Goal: Task Accomplishment & Management: Complete application form

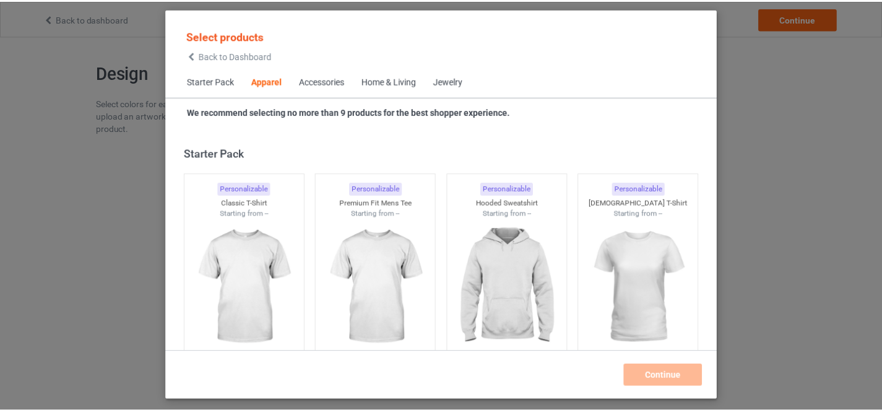
scroll to position [461, 0]
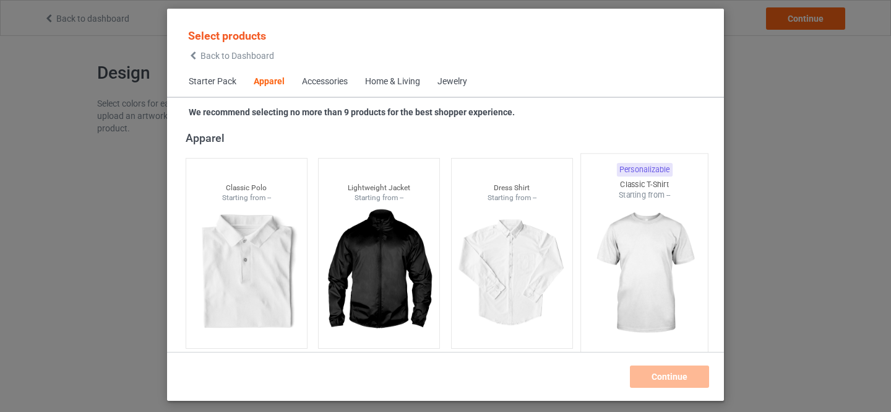
click at [617, 254] on img at bounding box center [645, 273] width 116 height 145
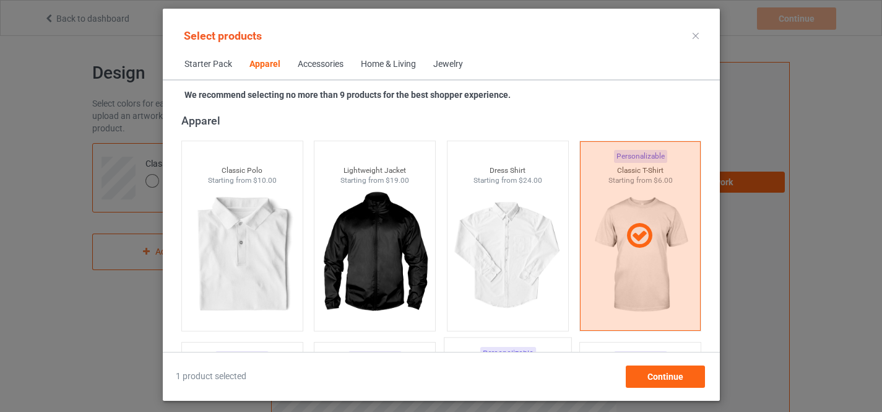
scroll to position [669, 0]
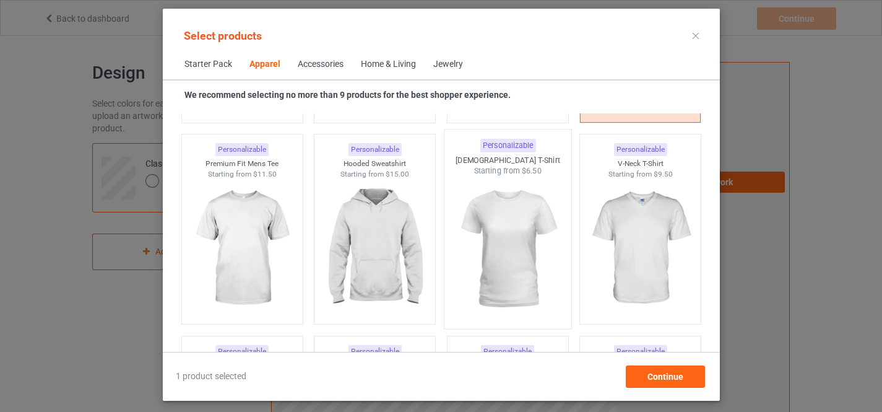
click at [498, 218] on img at bounding box center [507, 248] width 116 height 145
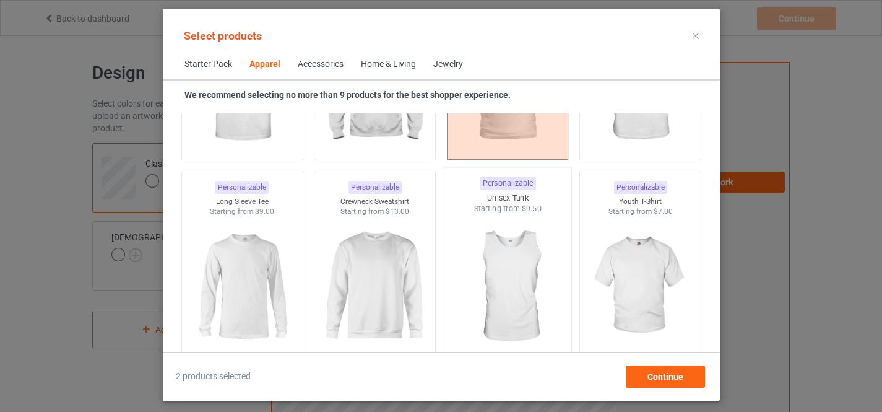
scroll to position [877, 0]
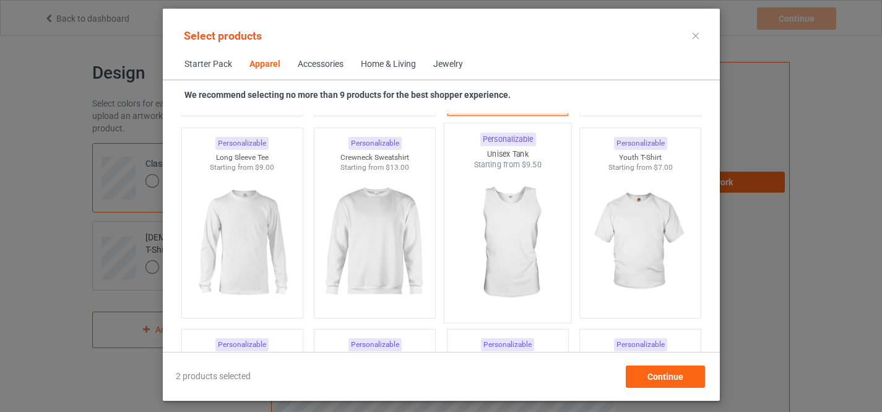
click at [515, 235] on img at bounding box center [507, 242] width 116 height 145
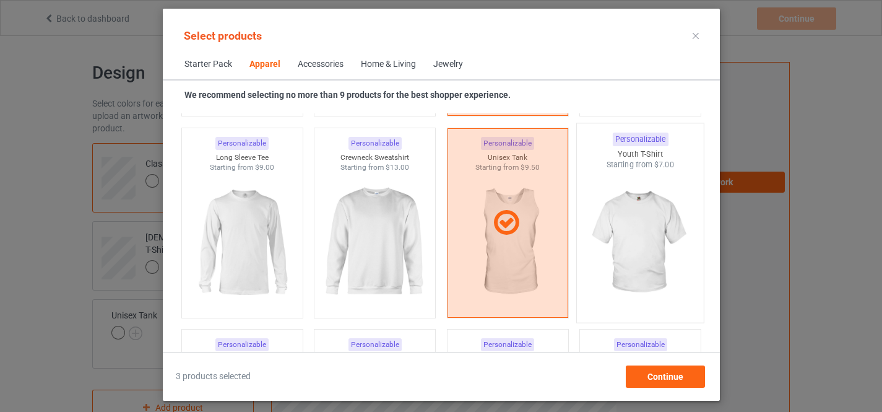
drag, startPoint x: 509, startPoint y: 233, endPoint x: 650, endPoint y: 236, distance: 141.1
click at [506, 232] on icon at bounding box center [506, 223] width 35 height 30
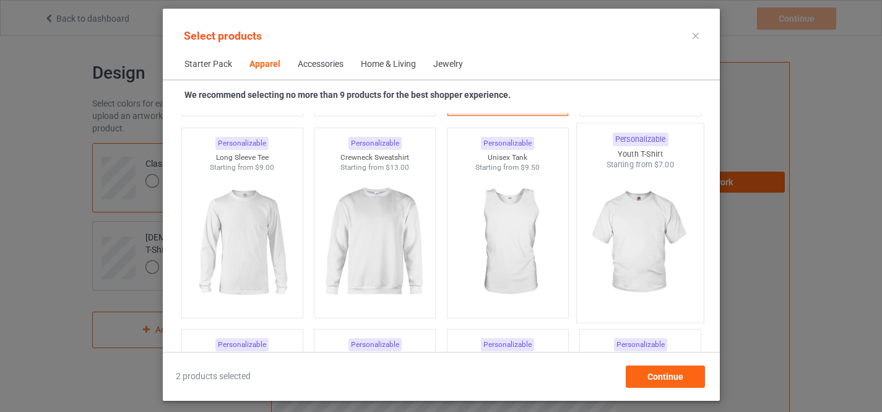
click at [639, 235] on img at bounding box center [640, 242] width 116 height 145
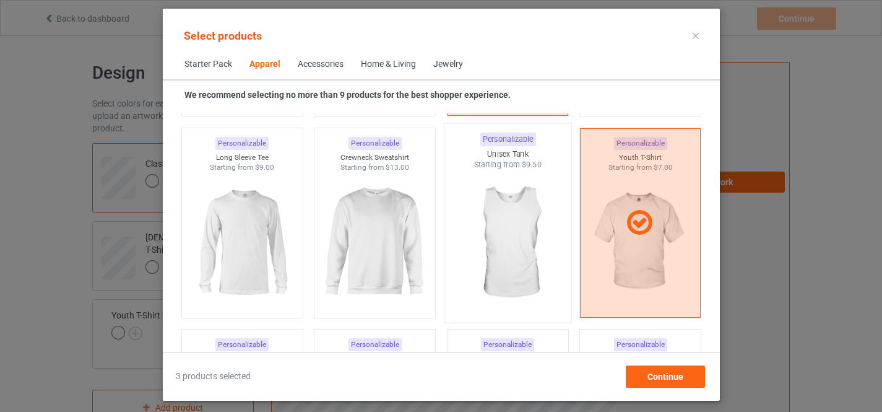
click at [516, 226] on img at bounding box center [507, 242] width 116 height 145
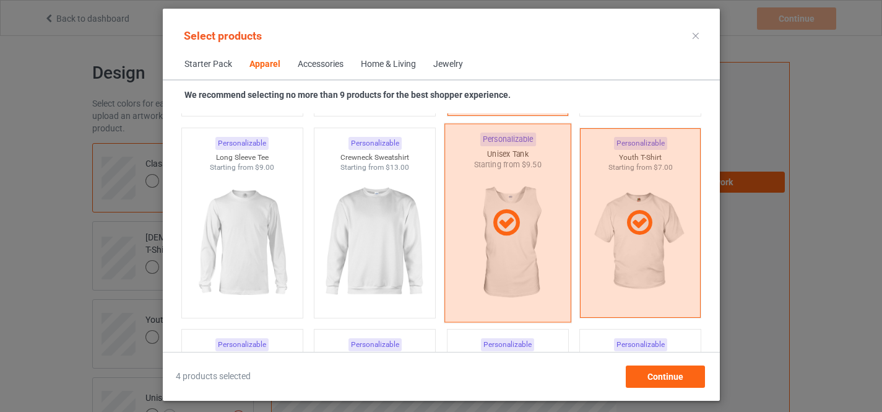
click at [516, 226] on icon at bounding box center [506, 222] width 37 height 31
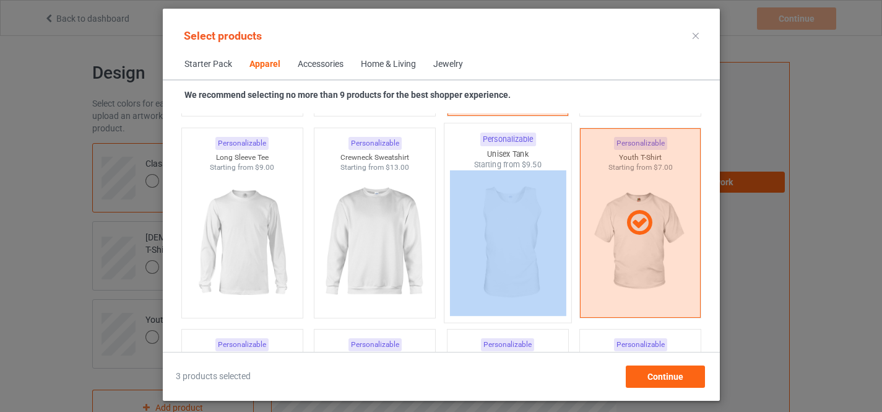
click at [516, 226] on img at bounding box center [507, 242] width 116 height 145
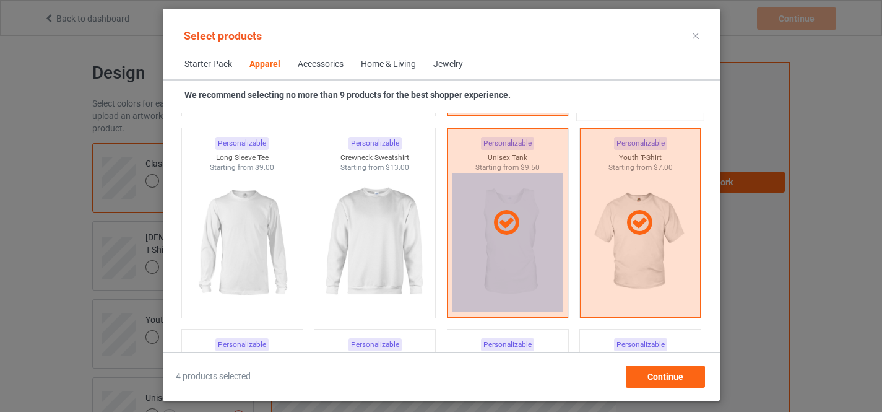
scroll to position [669, 0]
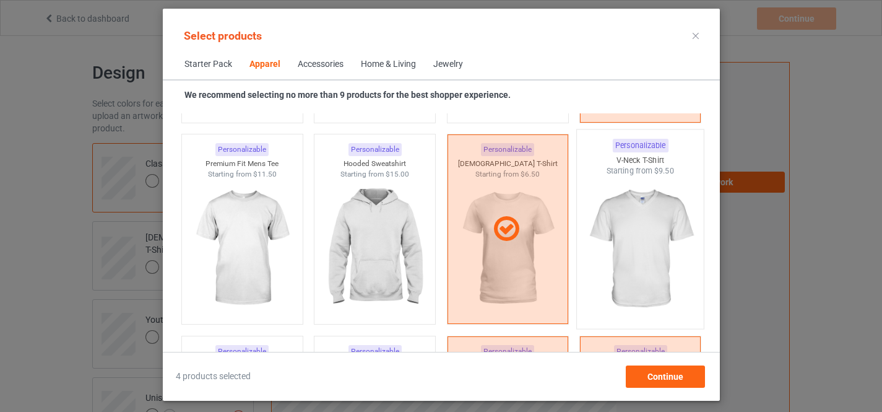
click at [627, 227] on img at bounding box center [640, 248] width 116 height 145
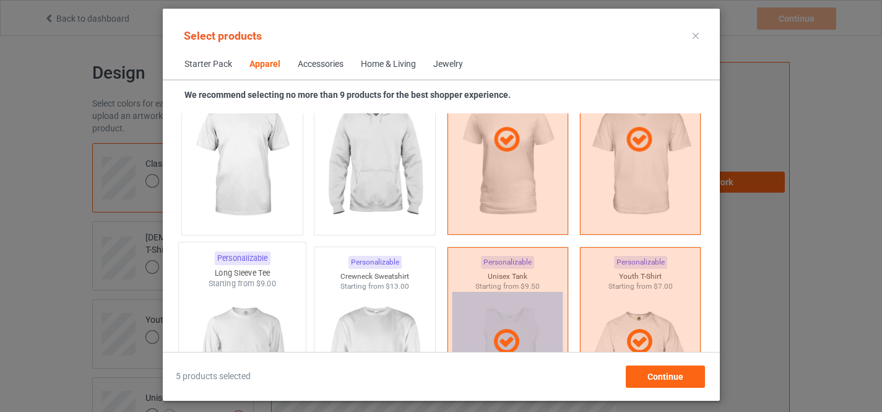
scroll to position [877, 0]
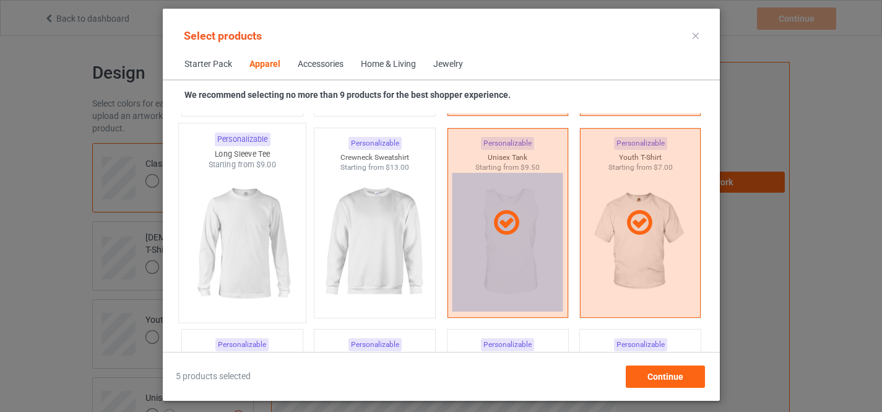
click at [241, 234] on img at bounding box center [242, 242] width 116 height 145
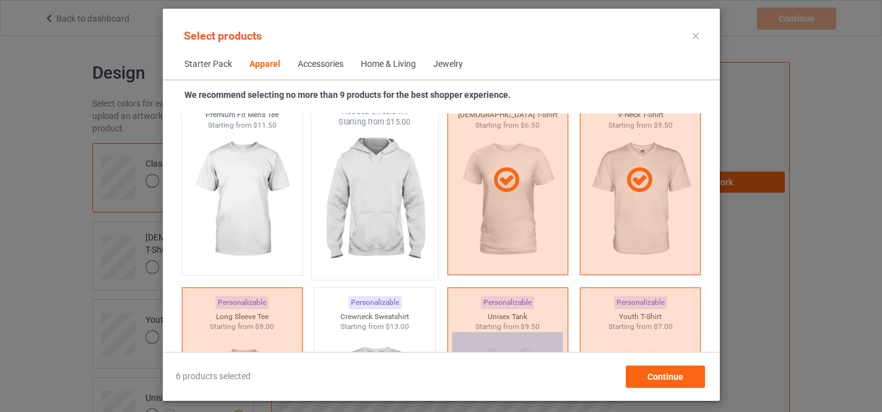
scroll to position [669, 0]
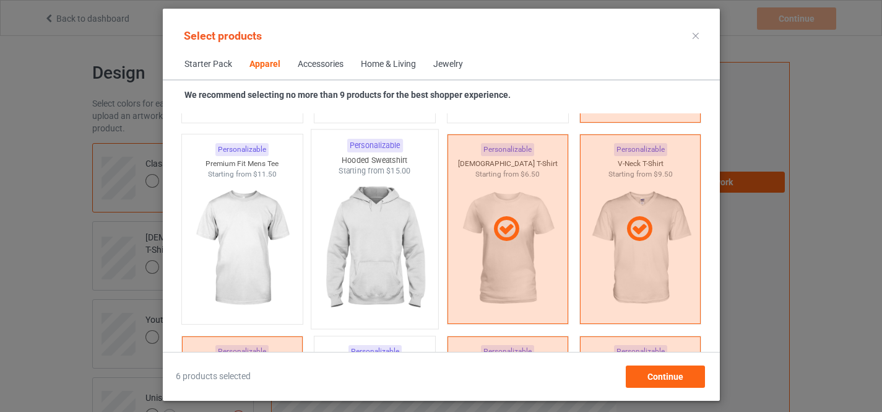
click at [363, 220] on img at bounding box center [374, 248] width 116 height 145
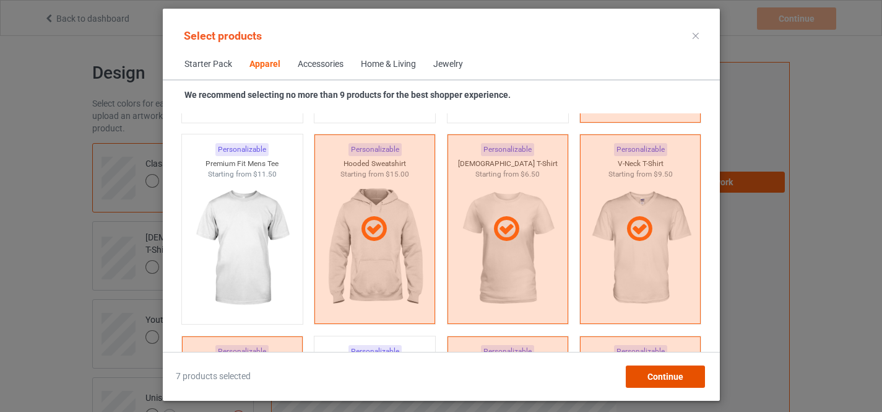
click at [666, 374] on span "Continue" at bounding box center [665, 376] width 36 height 10
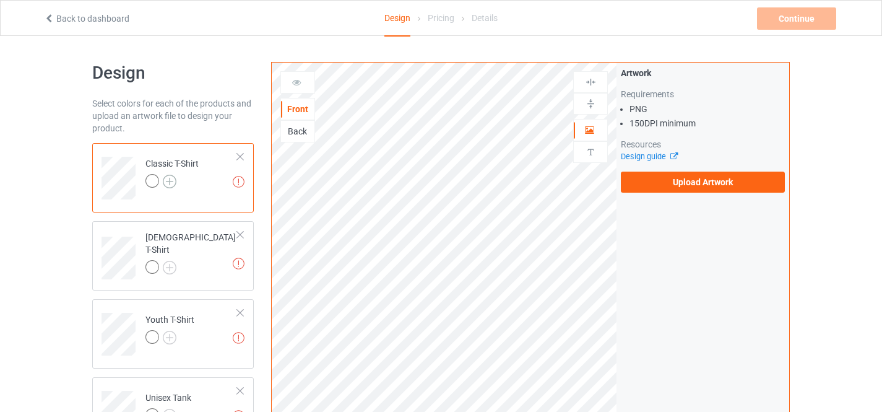
click at [168, 181] on img at bounding box center [170, 182] width 14 height 14
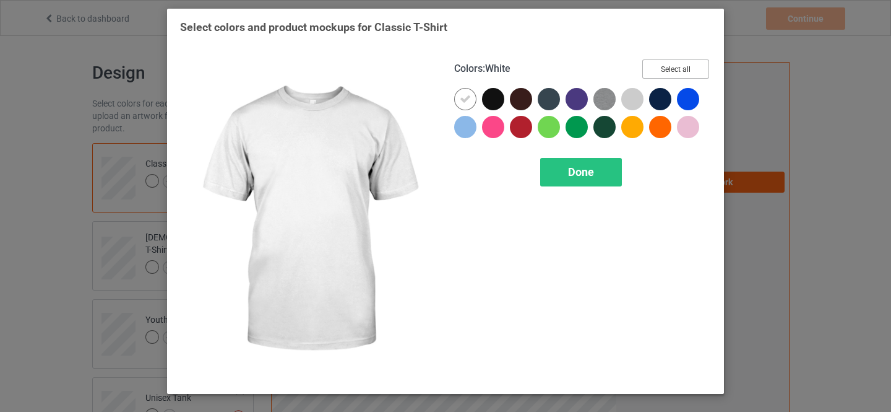
click at [679, 71] on button "Select all" at bounding box center [675, 68] width 67 height 19
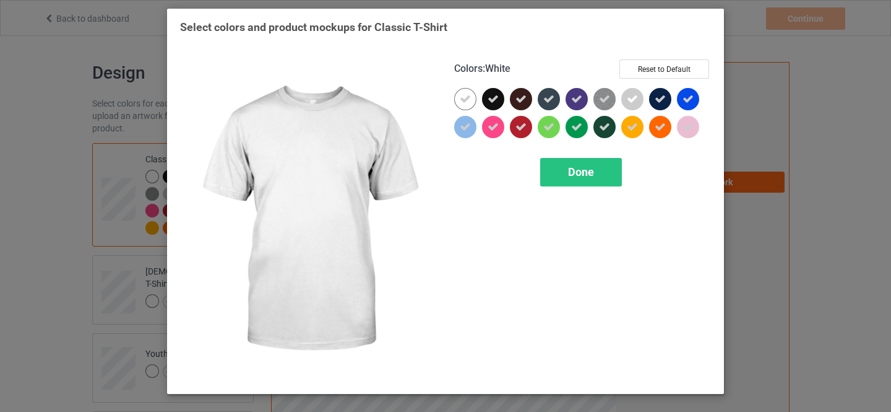
click at [462, 99] on icon at bounding box center [465, 98] width 11 height 11
click at [570, 171] on span "Done" at bounding box center [581, 171] width 26 height 13
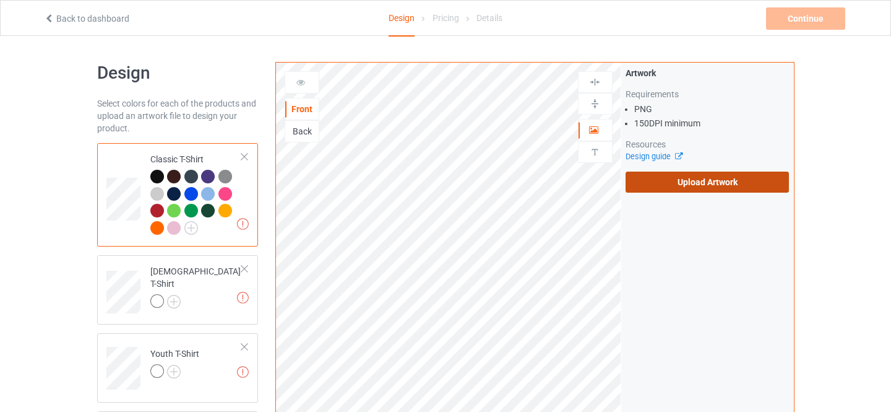
click at [696, 183] on label "Upload Artwork" at bounding box center [708, 181] width 164 height 21
click at [0, 0] on input "Upload Artwork" at bounding box center [0, 0] width 0 height 0
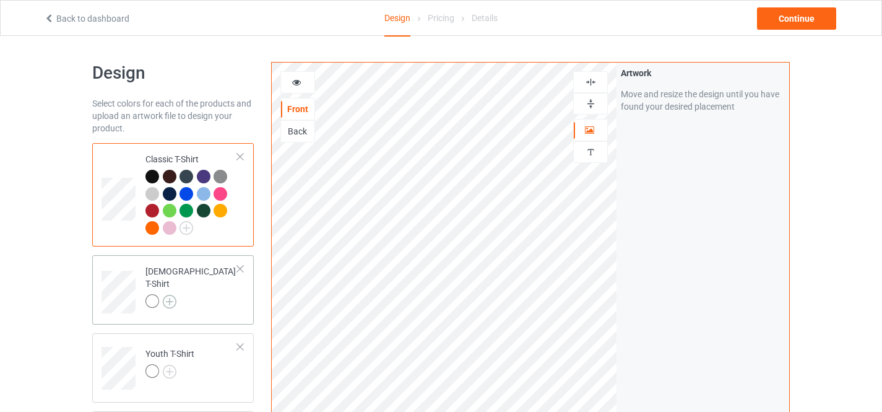
click at [171, 295] on img at bounding box center [170, 302] width 14 height 14
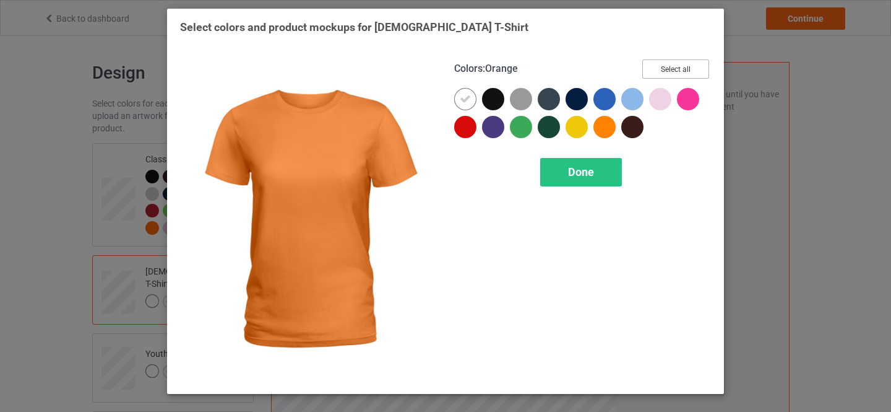
click at [671, 71] on button "Select all" at bounding box center [675, 68] width 67 height 19
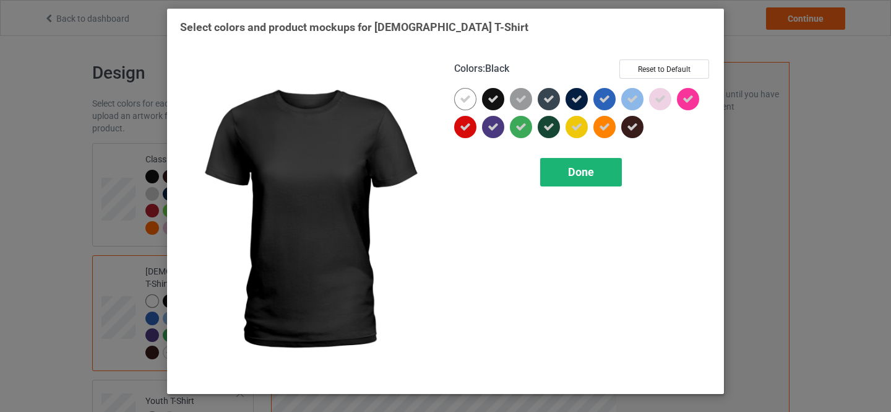
click at [462, 103] on icon at bounding box center [465, 98] width 11 height 11
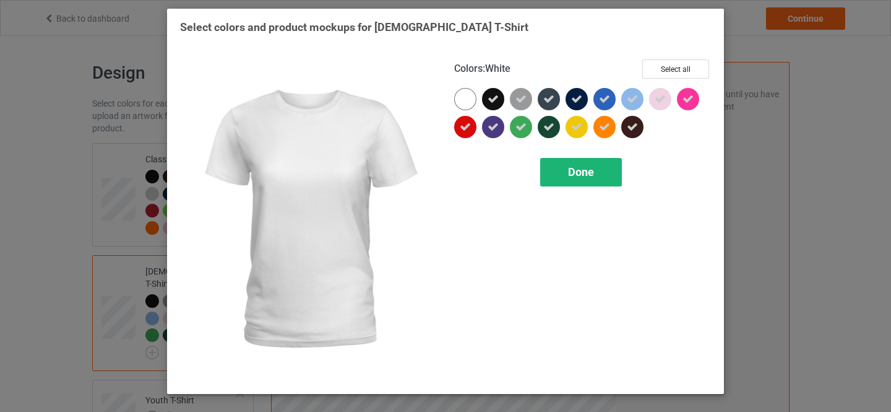
click at [566, 170] on div "Done" at bounding box center [581, 172] width 82 height 28
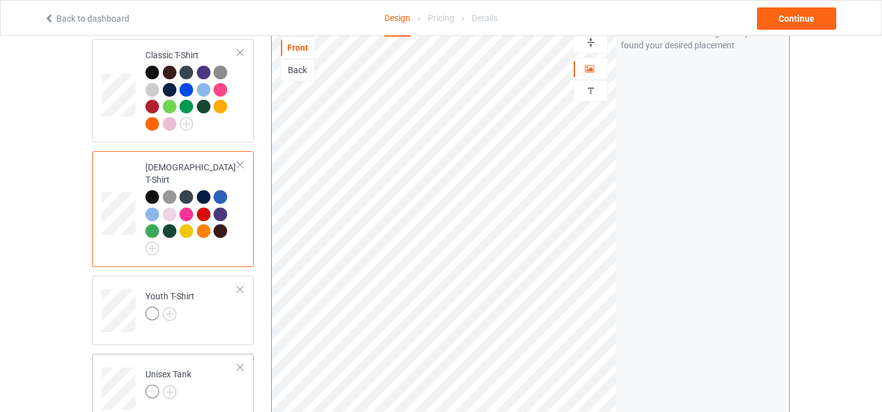
scroll to position [124, 0]
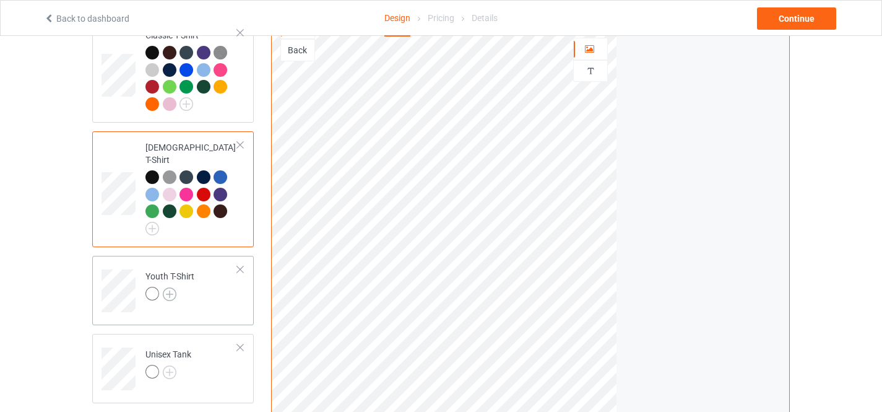
click at [170, 287] on img at bounding box center [170, 294] width 14 height 14
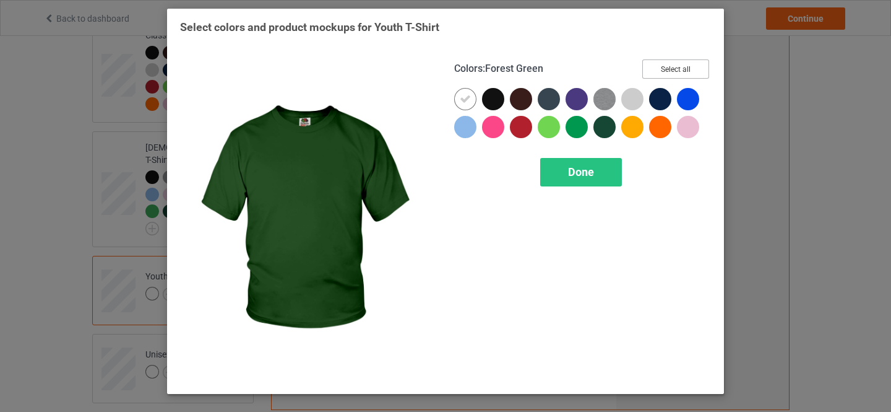
click at [673, 66] on button "Select all" at bounding box center [675, 68] width 67 height 19
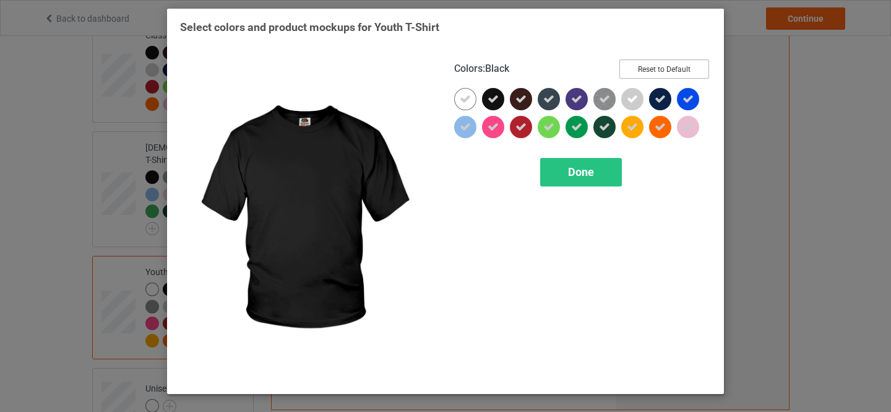
click at [465, 101] on icon at bounding box center [465, 98] width 11 height 11
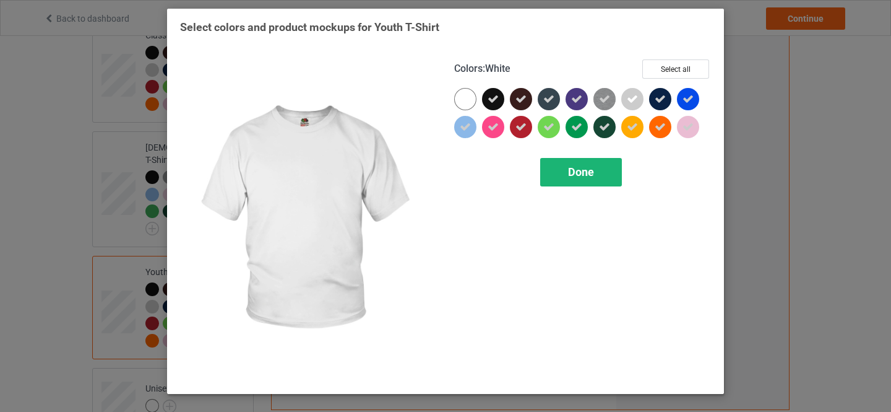
click at [571, 173] on span "Done" at bounding box center [581, 171] width 26 height 13
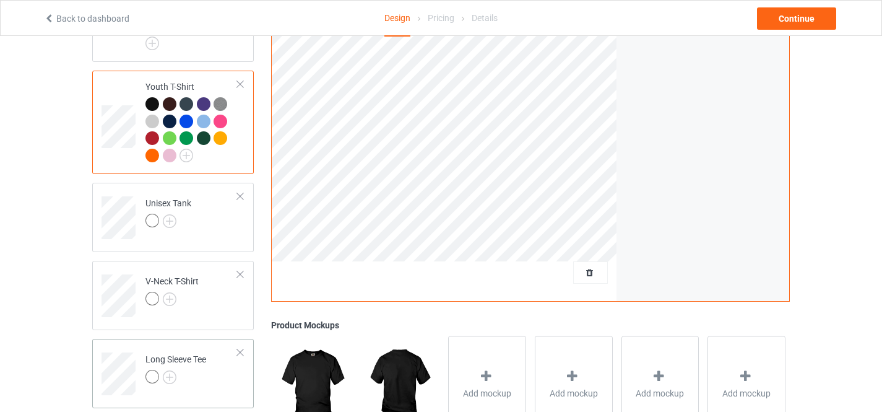
scroll to position [309, 0]
click at [171, 213] on img at bounding box center [170, 220] width 14 height 14
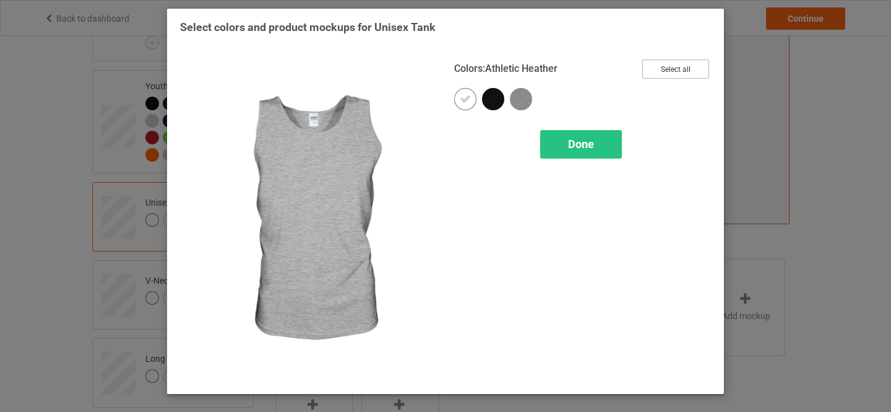
click at [665, 66] on button "Select all" at bounding box center [675, 68] width 67 height 19
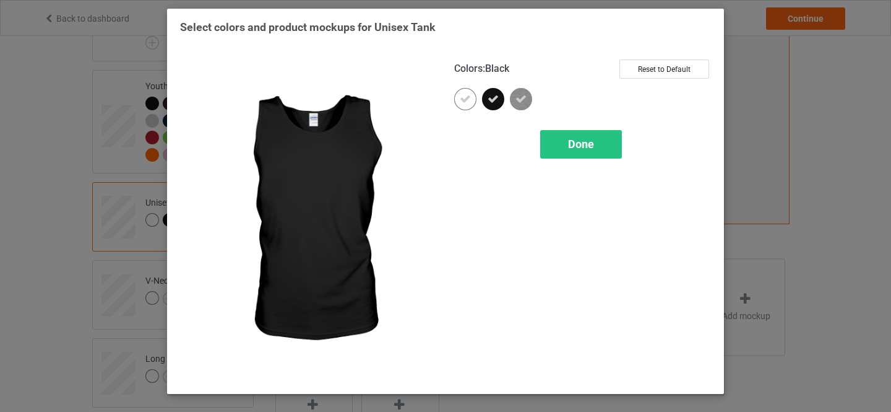
click at [457, 101] on div at bounding box center [465, 99] width 22 height 22
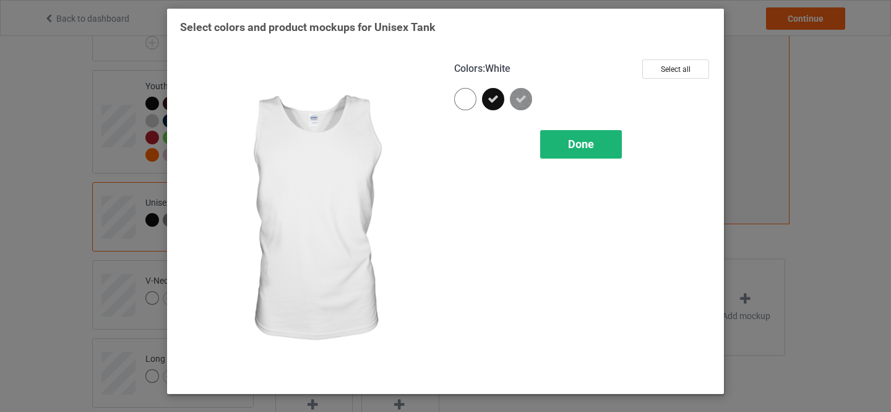
click at [574, 141] on span "Done" at bounding box center [581, 143] width 26 height 13
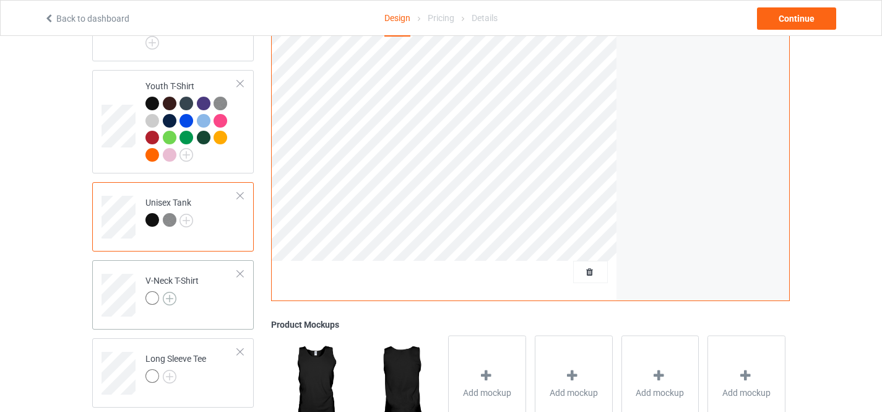
click at [168, 291] on img at bounding box center [170, 298] width 14 height 14
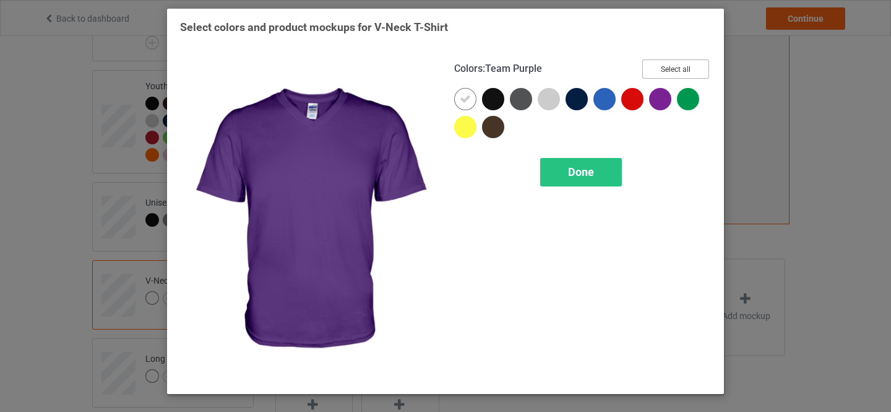
click at [675, 69] on button "Select all" at bounding box center [675, 68] width 67 height 19
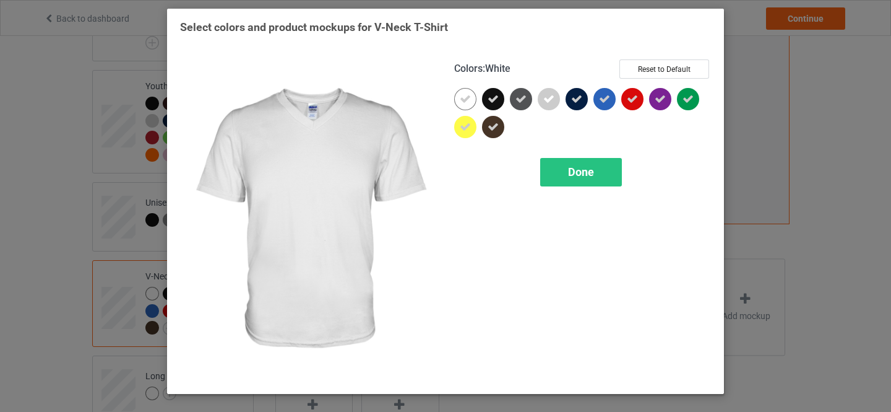
click at [470, 97] on icon at bounding box center [465, 98] width 11 height 11
click at [568, 171] on span "Done" at bounding box center [581, 171] width 26 height 13
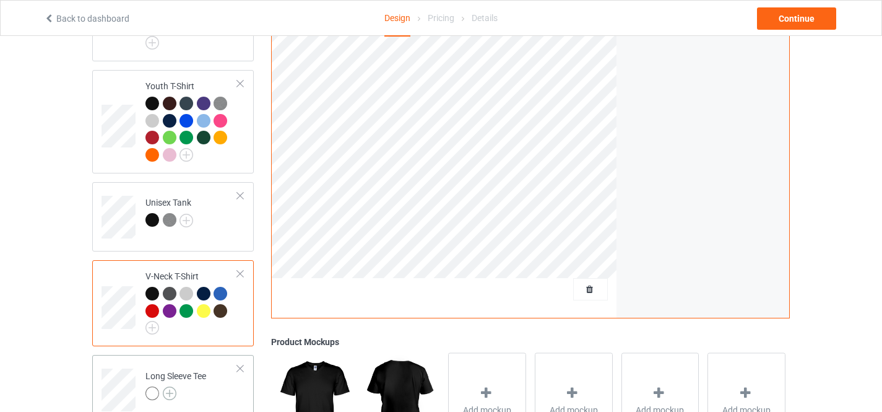
click at [167, 386] on img at bounding box center [170, 393] width 14 height 14
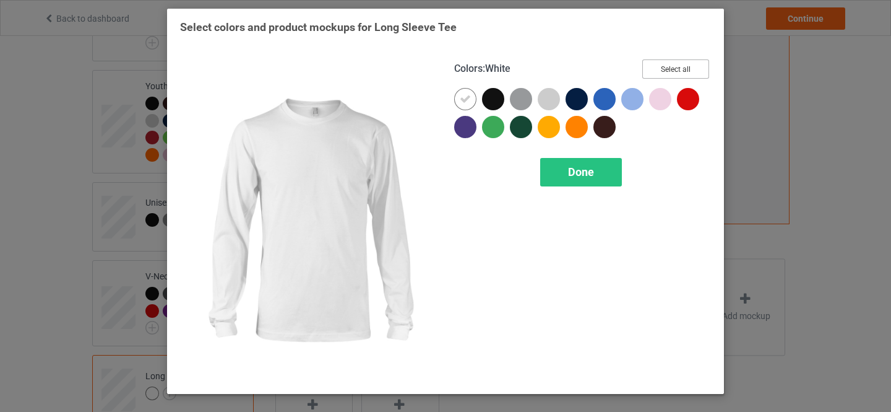
click at [668, 64] on button "Select all" at bounding box center [675, 68] width 67 height 19
click at [467, 93] on icon at bounding box center [465, 98] width 11 height 11
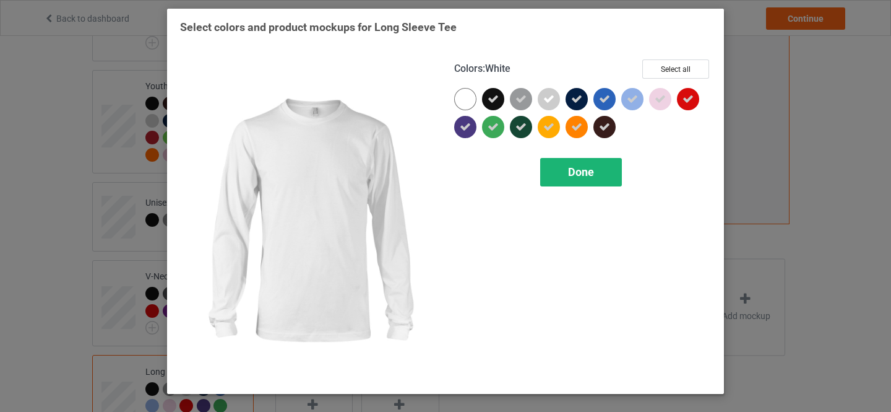
click at [578, 174] on span "Done" at bounding box center [581, 171] width 26 height 13
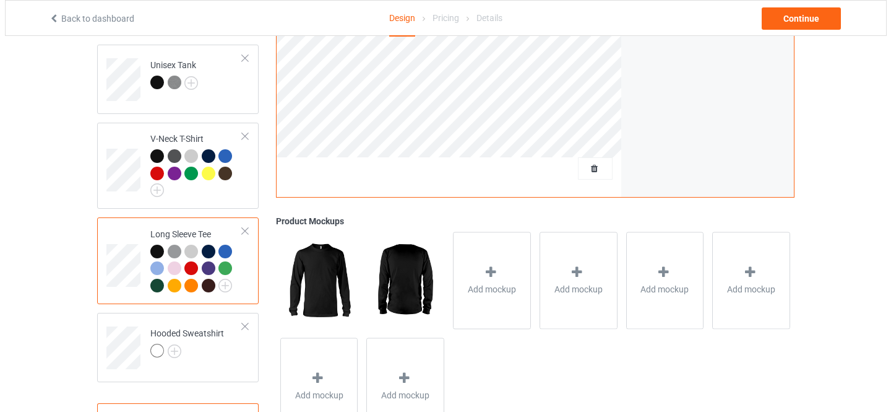
scroll to position [492, 0]
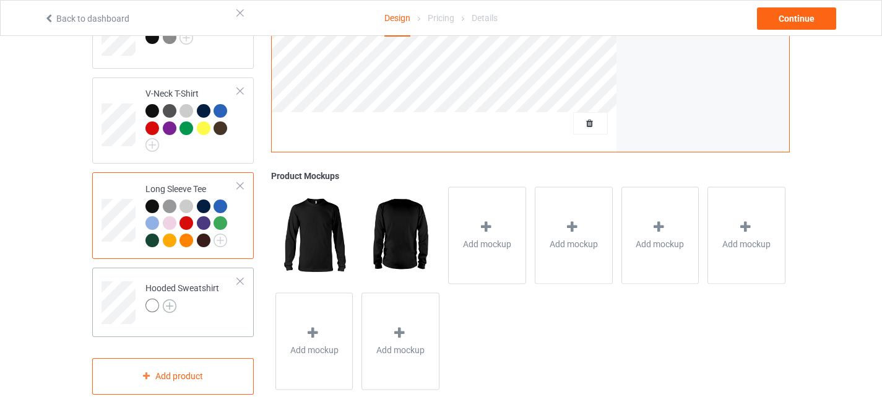
click at [168, 299] on img at bounding box center [170, 306] width 14 height 14
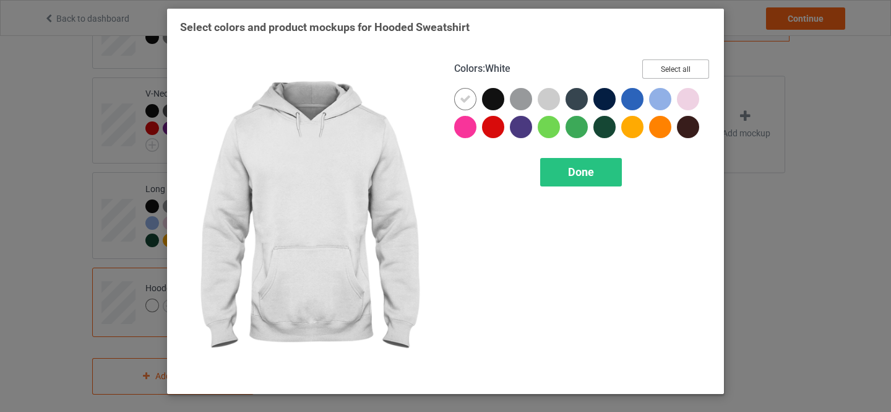
click at [679, 69] on button "Select all" at bounding box center [675, 68] width 67 height 19
click at [465, 100] on icon at bounding box center [465, 98] width 11 height 11
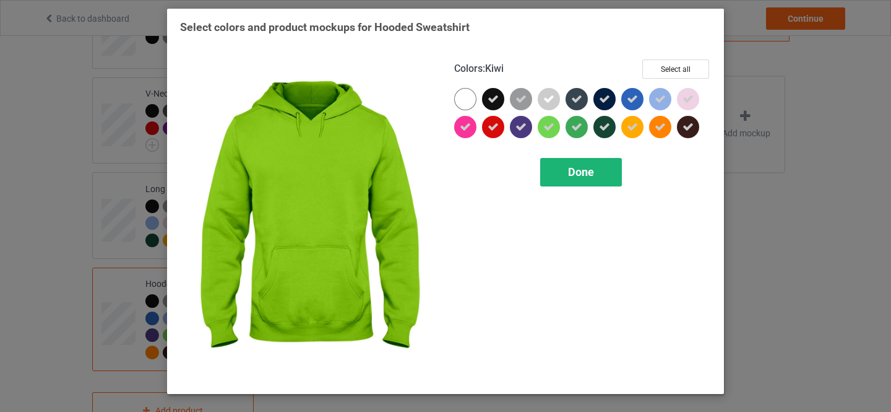
click at [578, 169] on span "Done" at bounding box center [581, 171] width 26 height 13
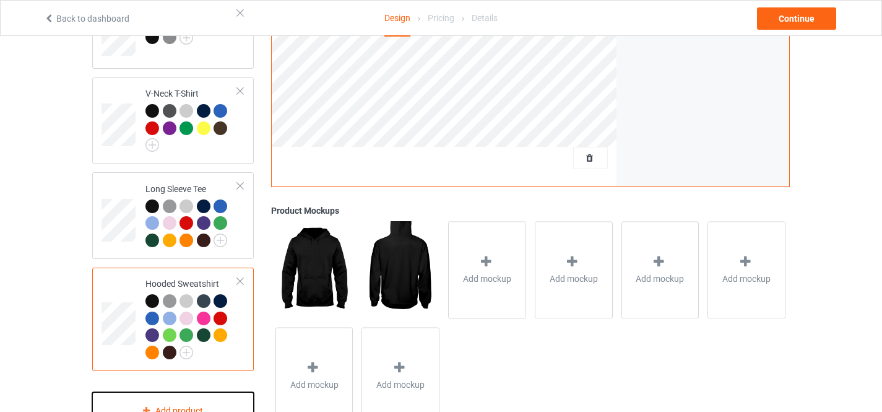
click at [183, 395] on div "Add product" at bounding box center [173, 410] width 162 height 37
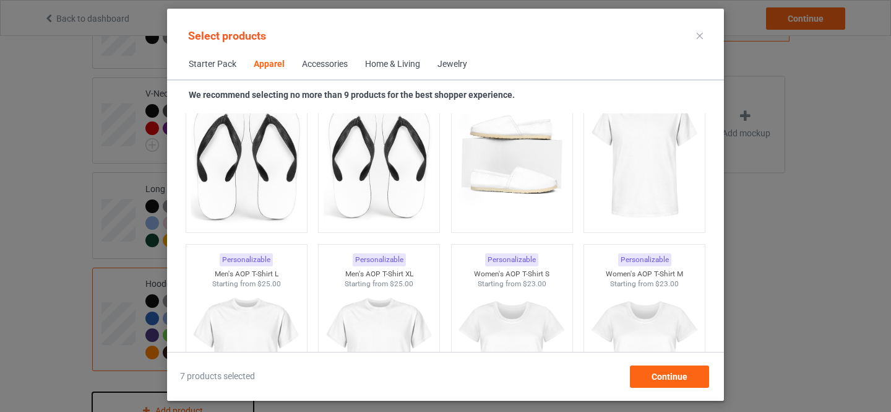
scroll to position [2132, 0]
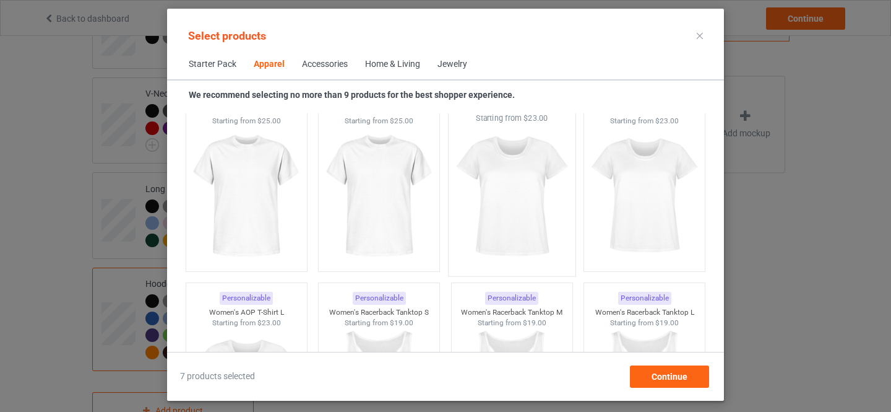
click at [480, 219] on img at bounding box center [512, 196] width 116 height 145
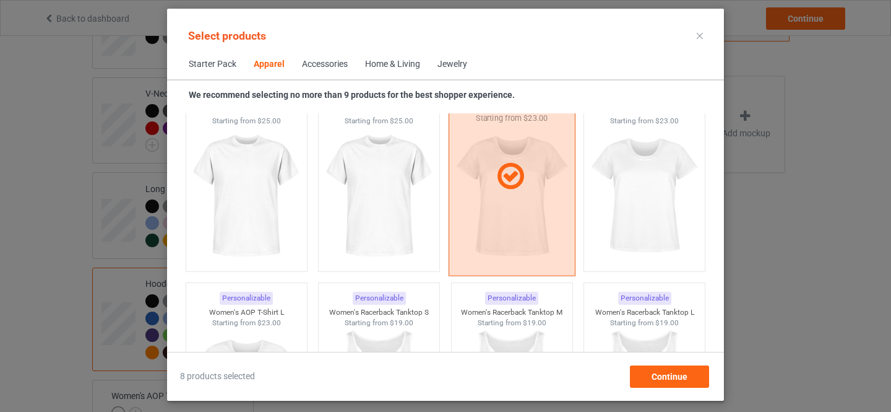
click at [496, 207] on div at bounding box center [512, 176] width 127 height 199
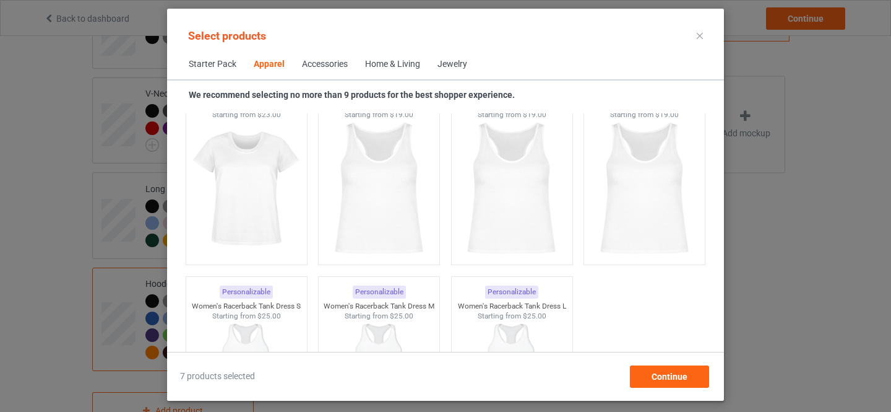
scroll to position [2548, 0]
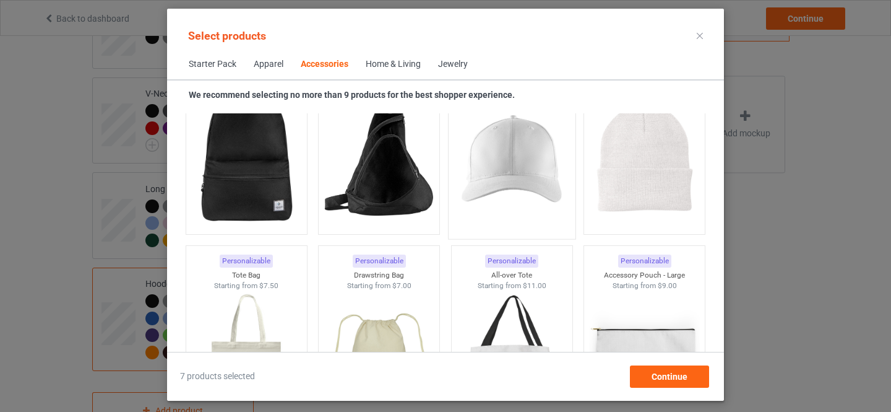
scroll to position [3587, 0]
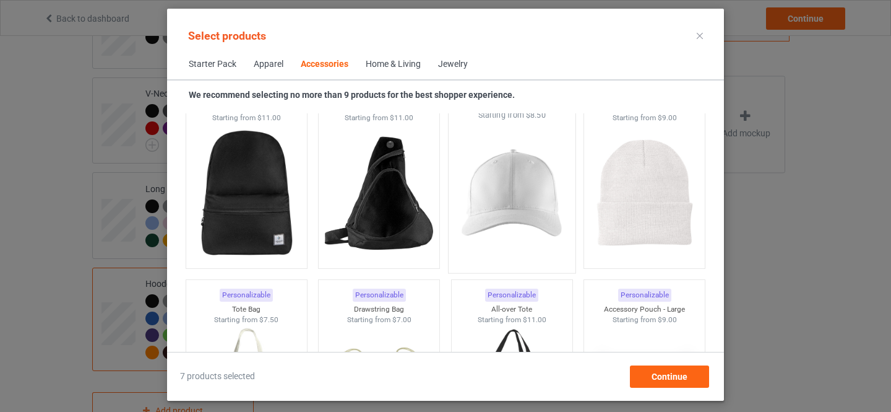
click at [489, 194] on img at bounding box center [512, 193] width 116 height 145
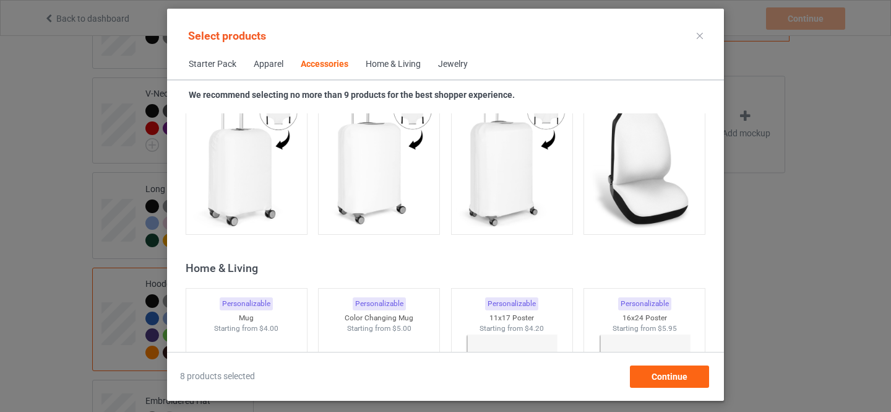
scroll to position [5459, 0]
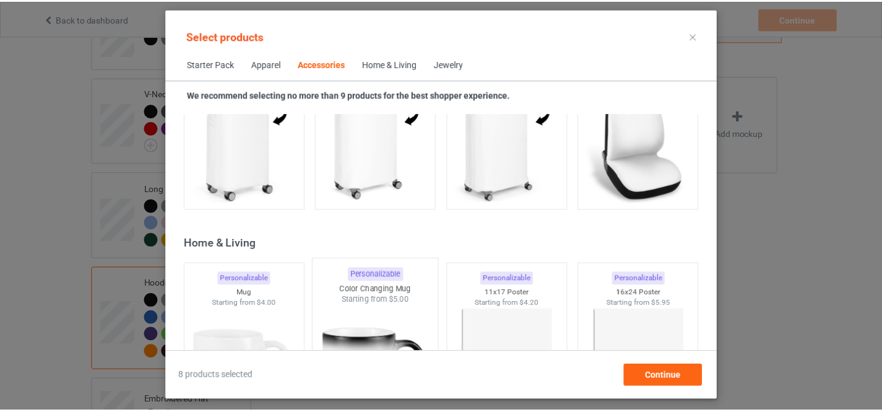
scroll to position [5667, 0]
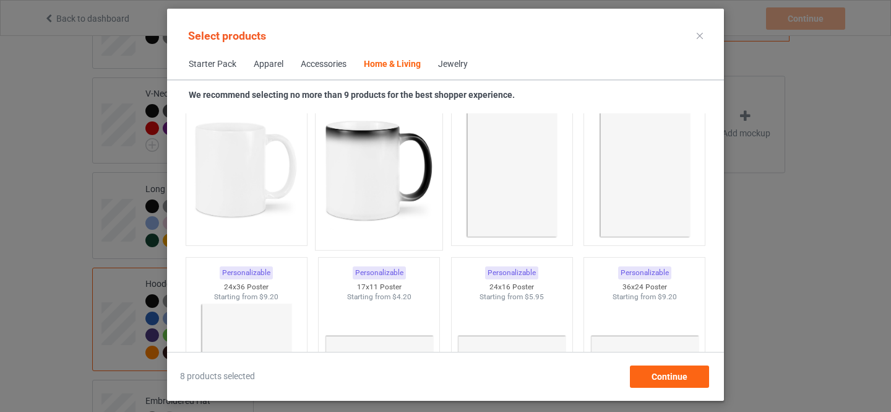
click at [366, 181] on img at bounding box center [379, 170] width 116 height 145
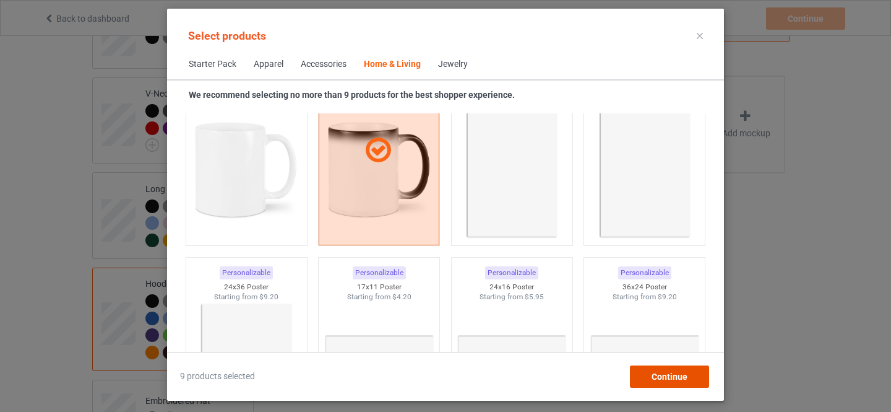
click at [672, 376] on span "Continue" at bounding box center [670, 376] width 36 height 10
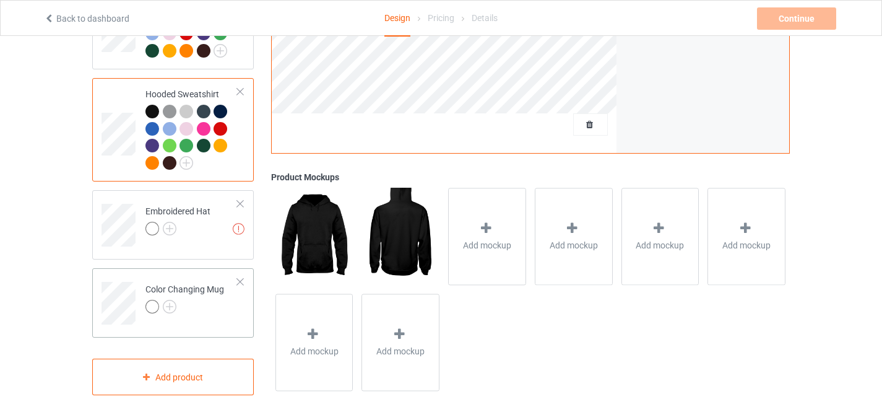
scroll to position [683, 0]
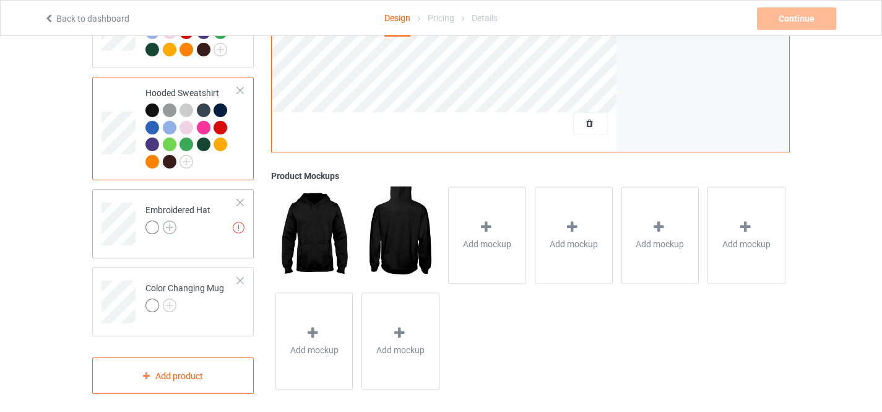
click at [170, 220] on img at bounding box center [170, 227] width 14 height 14
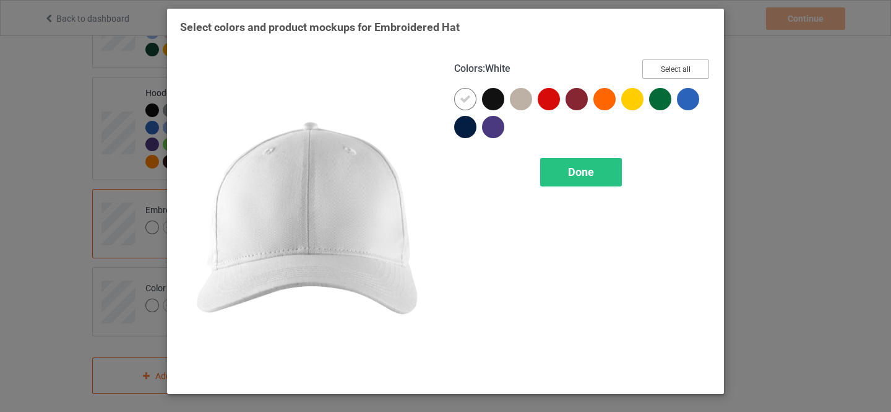
click at [673, 67] on button "Select all" at bounding box center [675, 68] width 67 height 19
click at [465, 98] on icon at bounding box center [465, 98] width 11 height 11
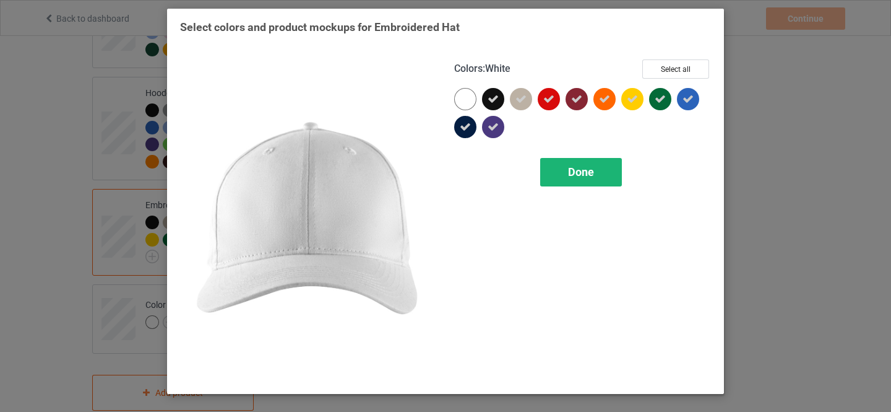
click at [578, 170] on span "Done" at bounding box center [581, 171] width 26 height 13
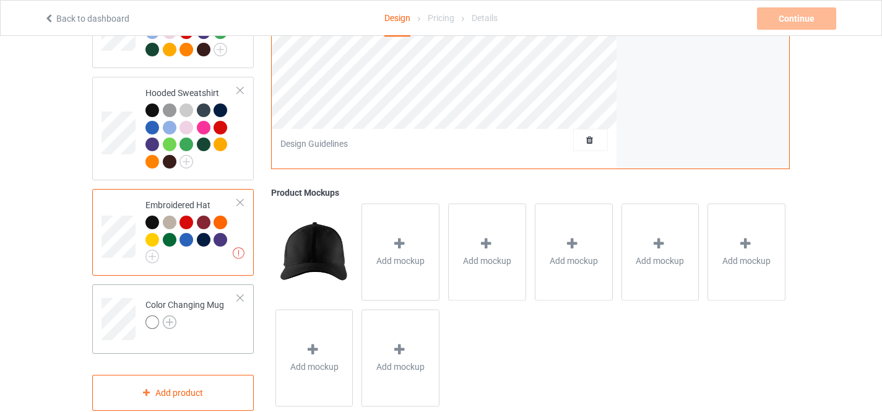
click at [171, 315] on img at bounding box center [170, 322] width 14 height 14
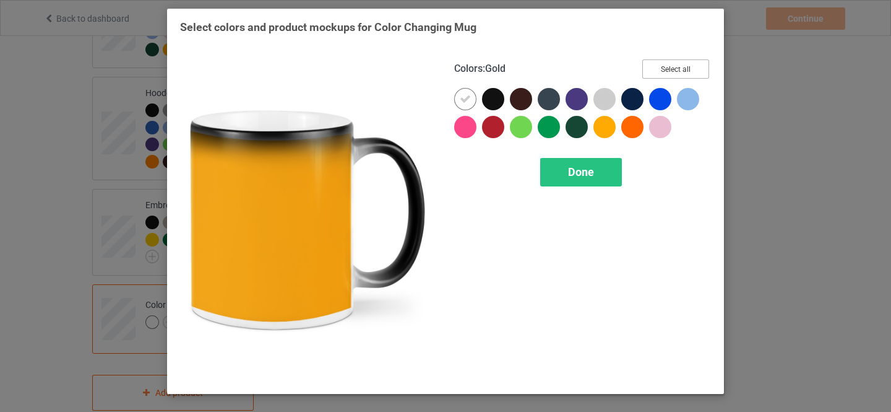
click at [671, 69] on button "Select all" at bounding box center [675, 68] width 67 height 19
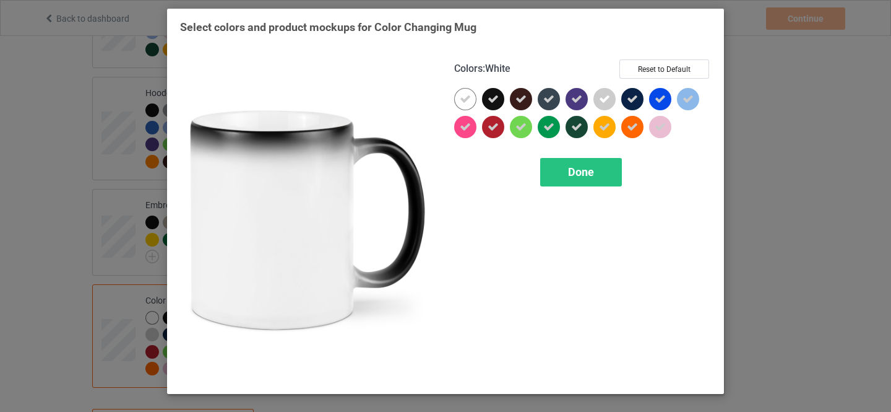
click at [467, 100] on icon at bounding box center [465, 98] width 11 height 11
click at [584, 178] on span "Done" at bounding box center [581, 171] width 26 height 13
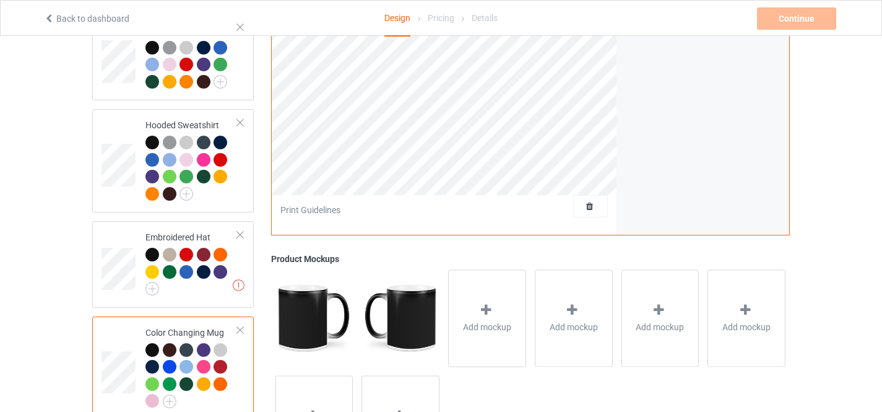
scroll to position [683, 0]
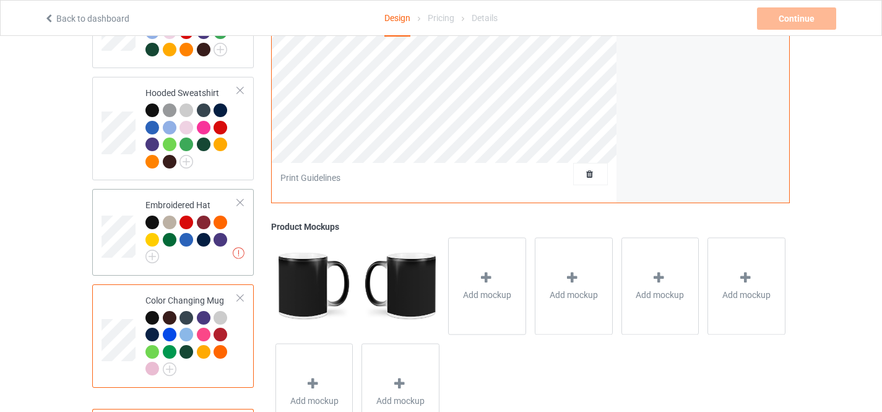
click at [126, 194] on td at bounding box center [119, 232] width 37 height 76
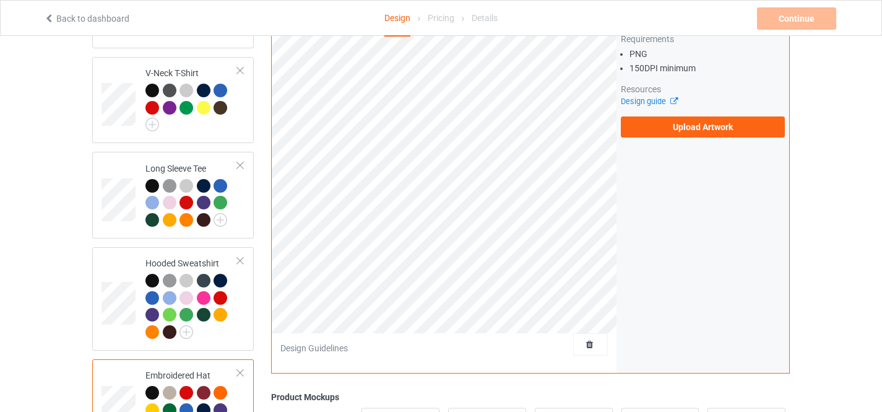
scroll to position [497, 0]
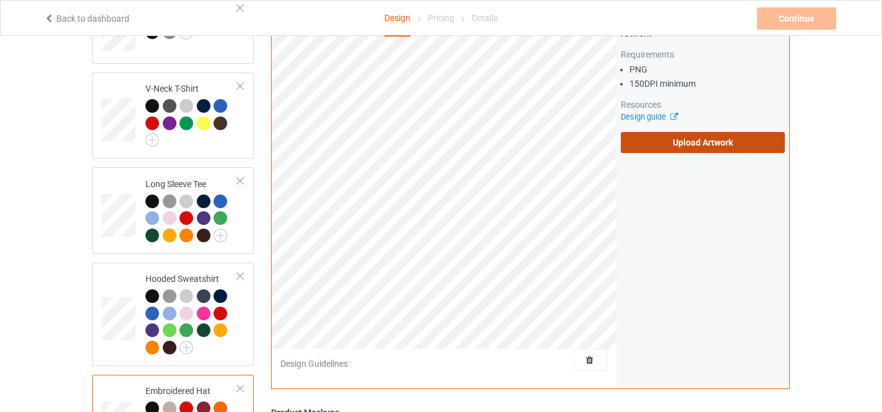
click at [695, 137] on label "Upload Artwork" at bounding box center [703, 142] width 164 height 21
click at [0, 0] on input "Upload Artwork" at bounding box center [0, 0] width 0 height 0
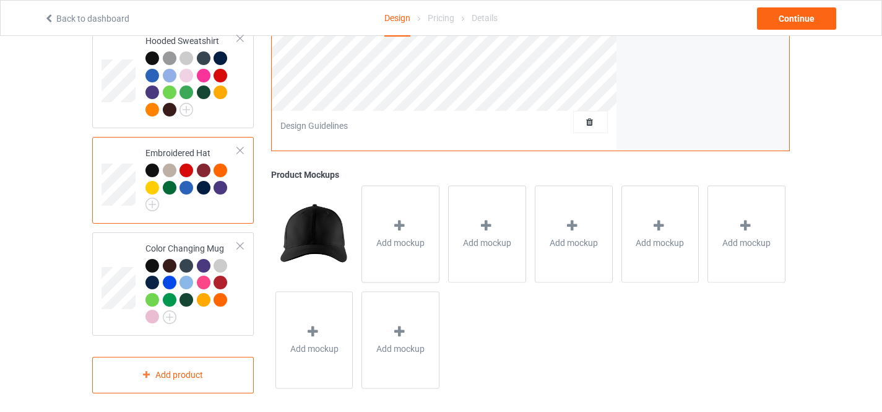
scroll to position [735, 0]
click at [111, 238] on td at bounding box center [119, 282] width 37 height 93
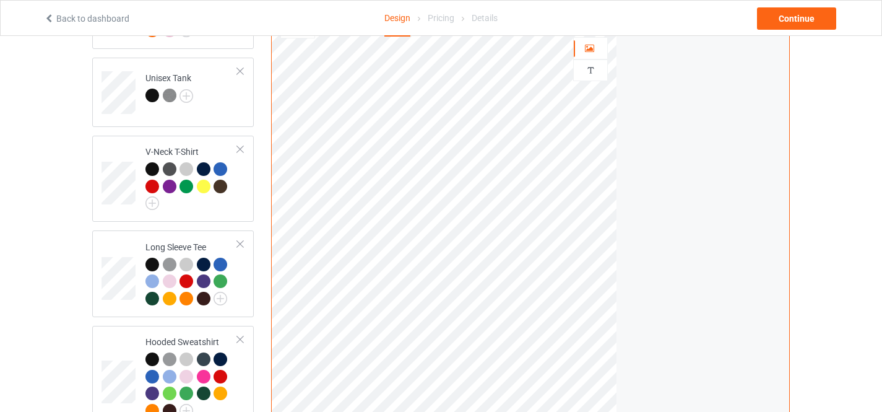
scroll to position [364, 0]
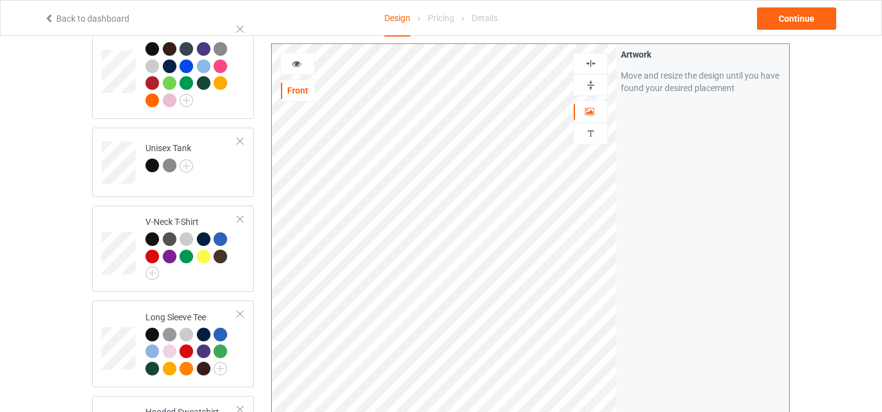
click at [299, 62] on icon at bounding box center [296, 62] width 11 height 9
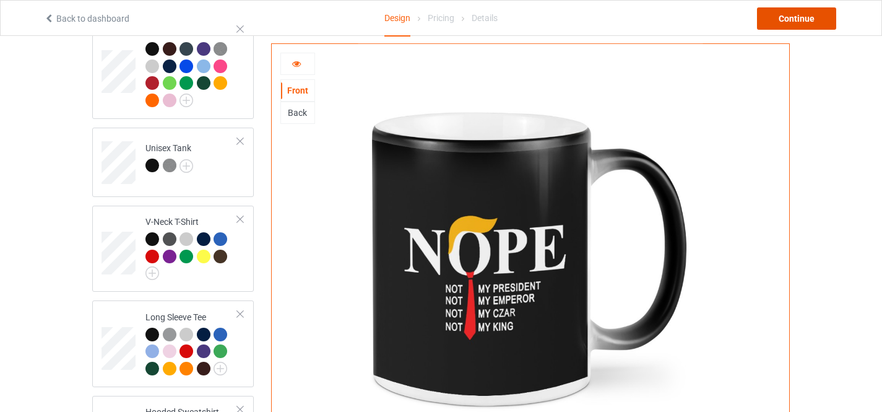
click at [800, 21] on div "Continue" at bounding box center [796, 18] width 79 height 22
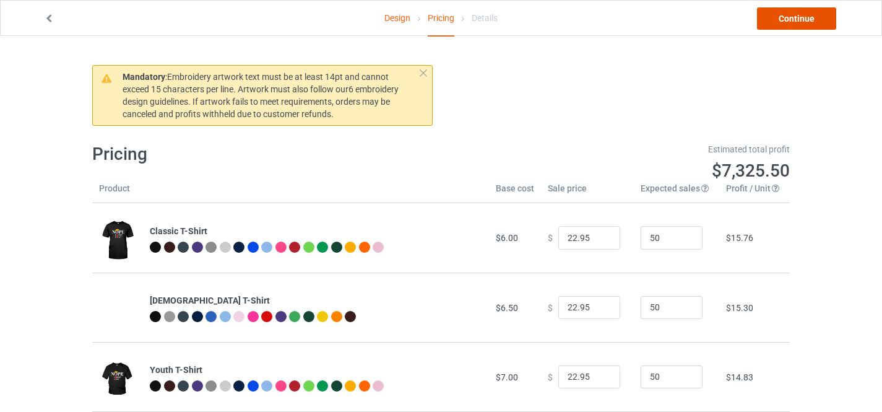
click at [799, 14] on link "Continue" at bounding box center [796, 18] width 79 height 22
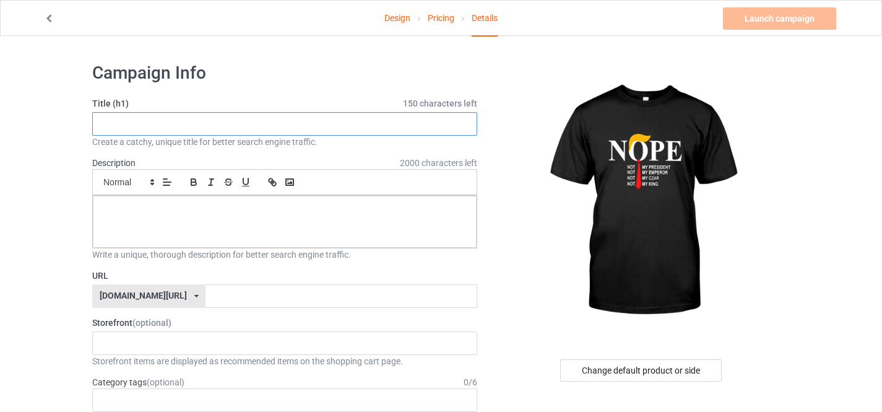
click at [257, 121] on input "text" at bounding box center [284, 124] width 385 height 24
type input "NOPE Not My PresidentNot My Emperor Not My Czar Not My King"
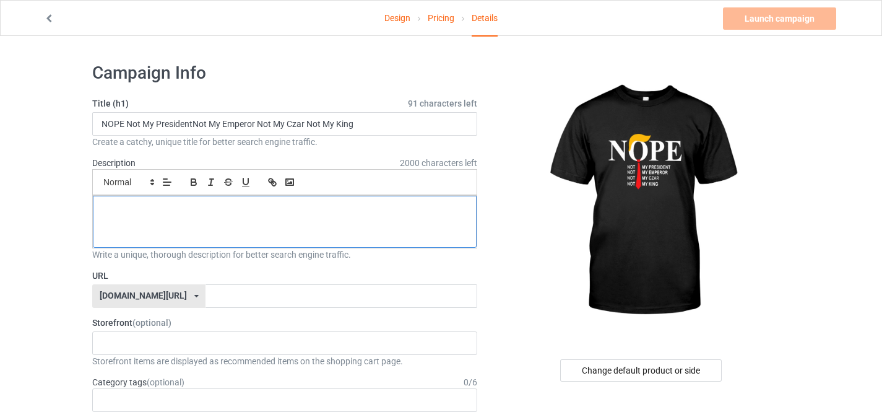
click at [140, 215] on p at bounding box center [285, 210] width 364 height 12
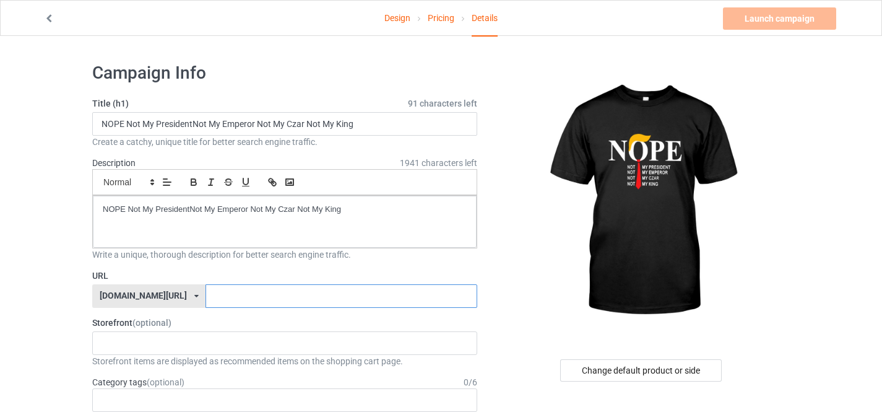
click at [207, 299] on input "text" at bounding box center [340, 296] width 271 height 24
paste input "NOPE Not My PresidentNot My Emperor Not My Czar No"
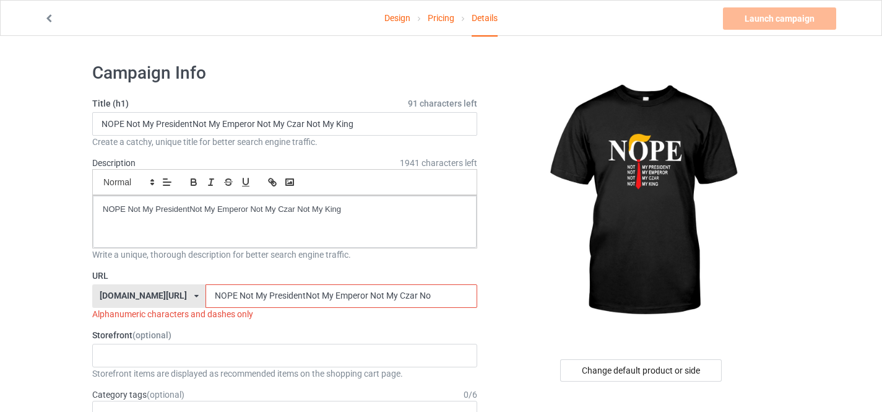
click at [148, 291] on div "[DOMAIN_NAME][URL]" at bounding box center [143, 295] width 87 height 9
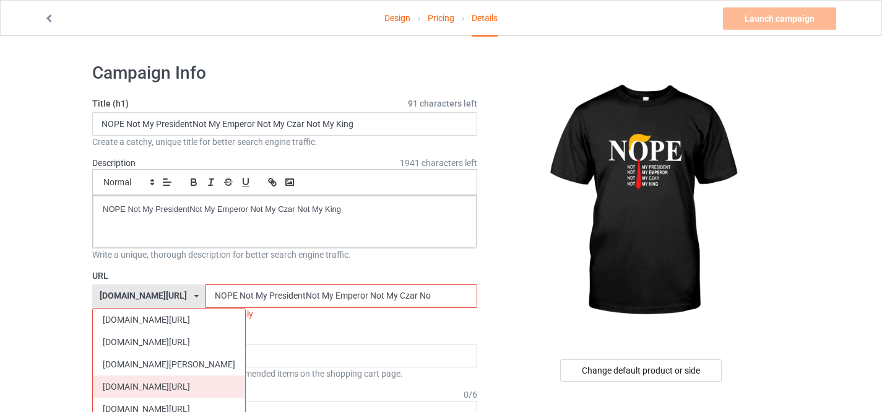
click at [162, 382] on div "[DOMAIN_NAME][URL]" at bounding box center [169, 386] width 152 height 22
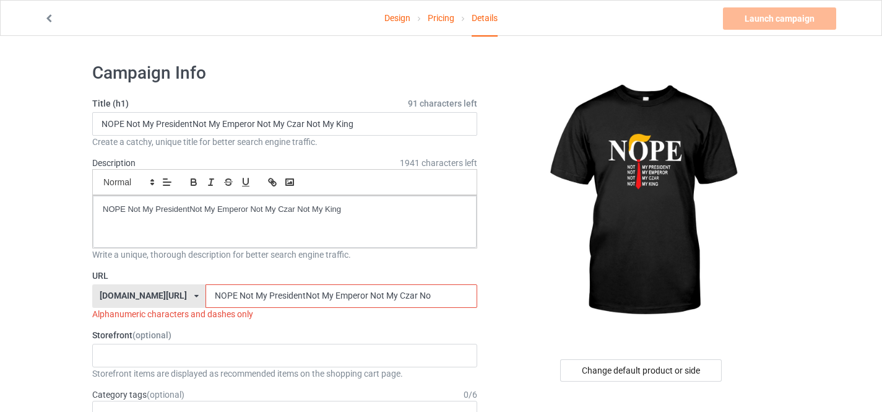
click at [464, 293] on input "NOPE Not My PresidentNot My Emperor Not My Czar No" at bounding box center [340, 296] width 271 height 24
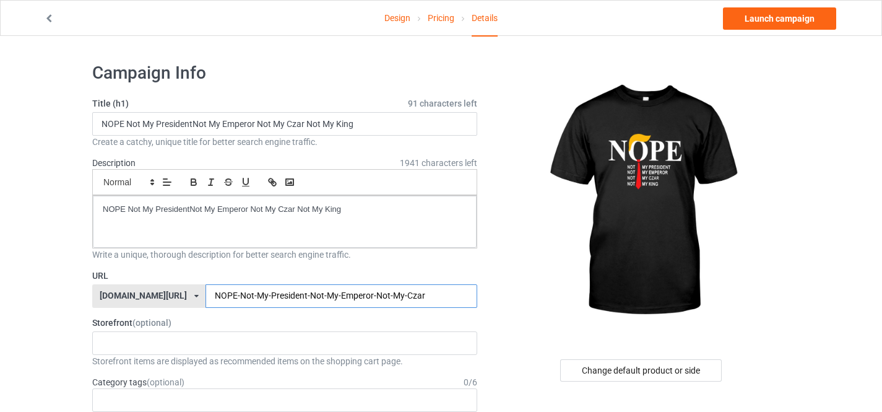
type input "NOPE-Not-My-President-Not-My-Emperor-Not-My-Czar"
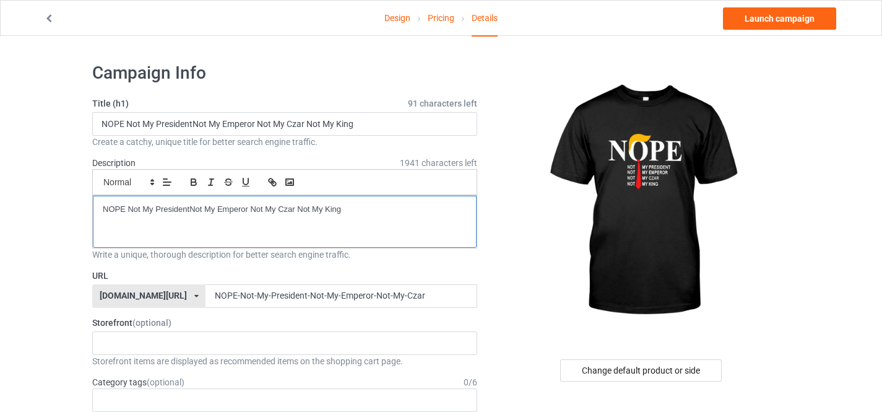
click at [189, 210] on p "NOPE Not My PresidentNot My Emperor Not My Czar Not My King" at bounding box center [285, 210] width 364 height 12
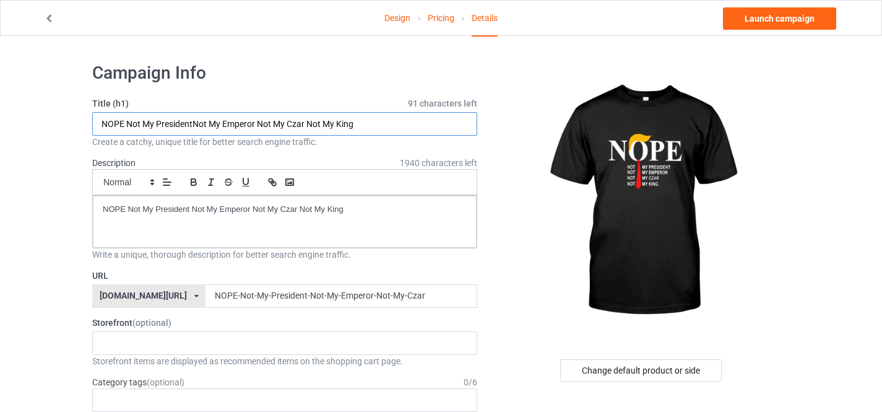
click at [191, 124] on input "NOPE Not My PresidentNot My Emperor Not My Czar Not My King" at bounding box center [284, 124] width 385 height 24
type input "NOPE Not My President Not My Emperor Not My Czar Not My King"
click at [774, 22] on link "Launch campaign" at bounding box center [779, 18] width 113 height 22
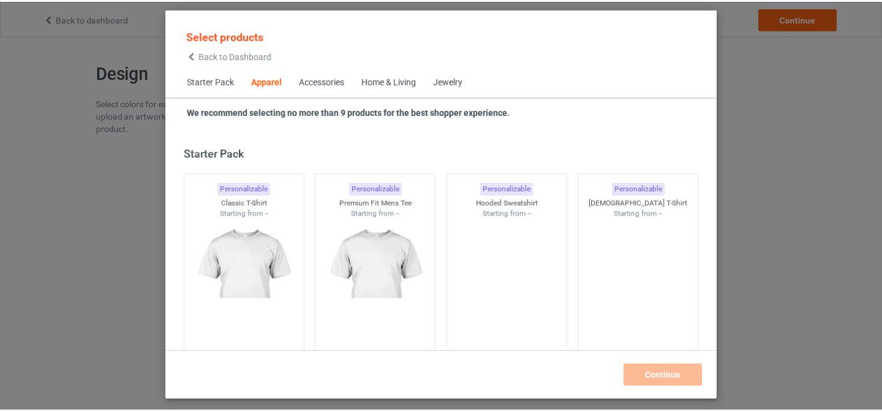
scroll to position [461, 0]
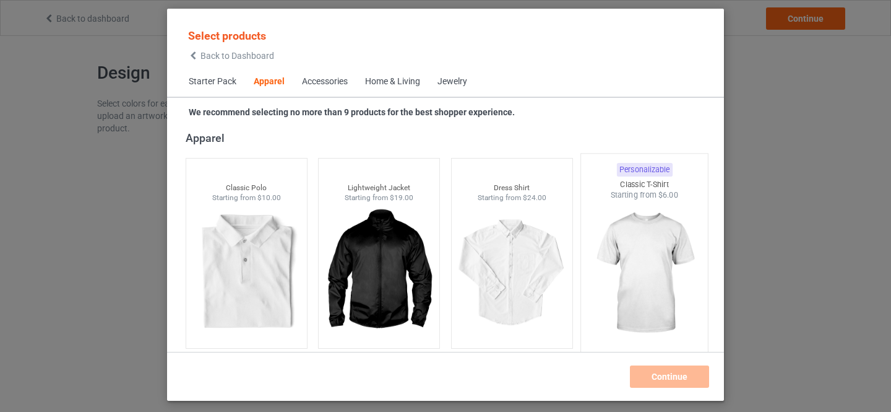
click at [622, 243] on img at bounding box center [645, 273] width 116 height 145
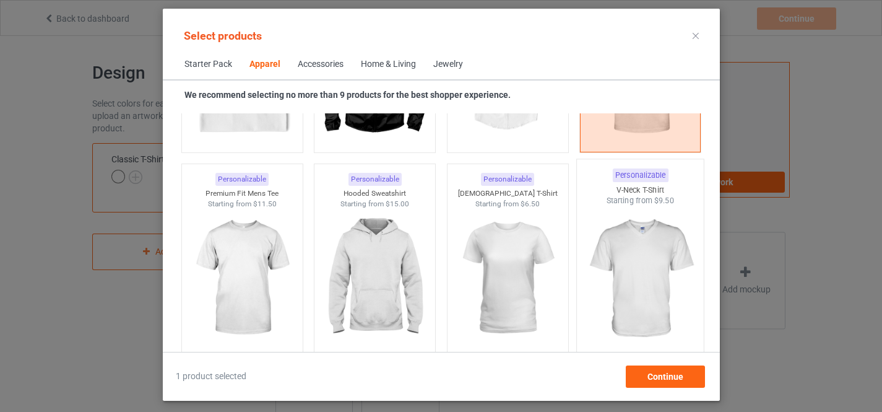
scroll to position [669, 0]
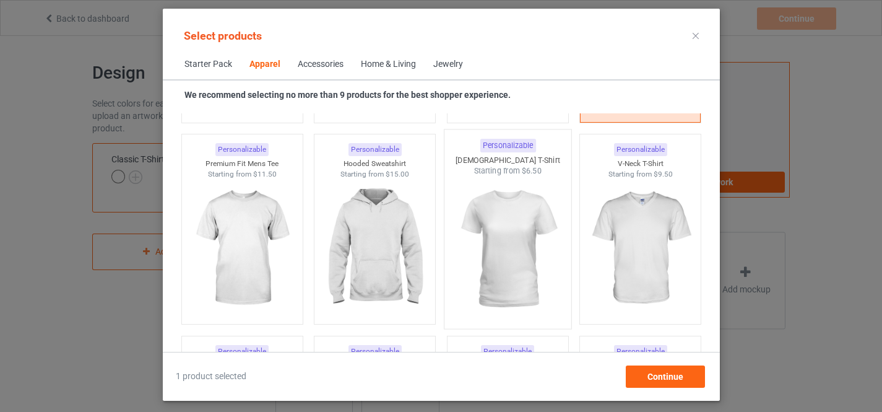
click at [513, 245] on img at bounding box center [507, 248] width 116 height 145
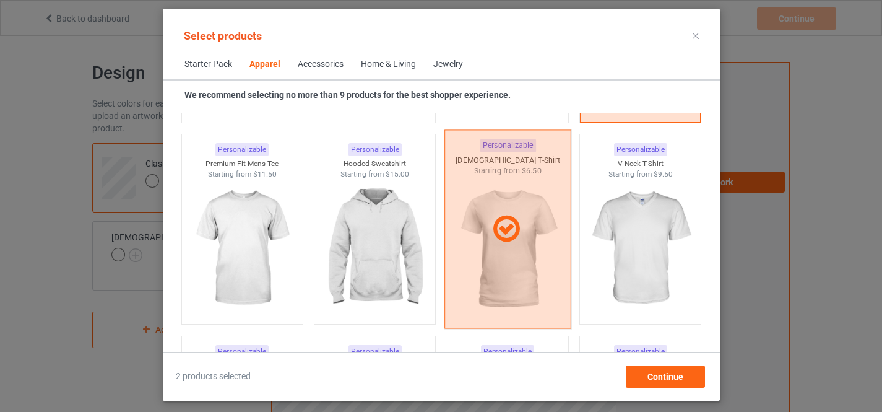
scroll to position [877, 0]
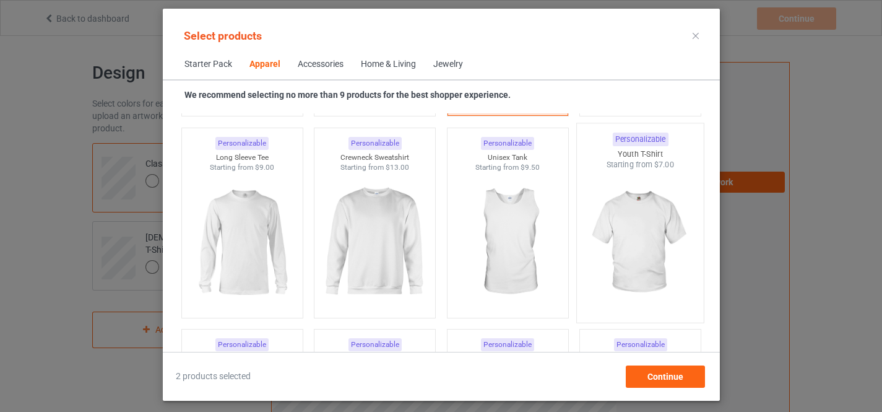
click at [616, 230] on img at bounding box center [640, 242] width 116 height 145
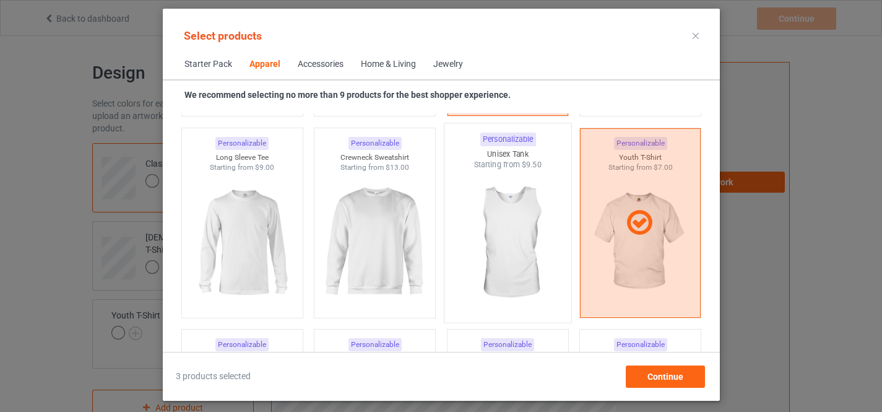
click at [519, 233] on img at bounding box center [507, 242] width 116 height 145
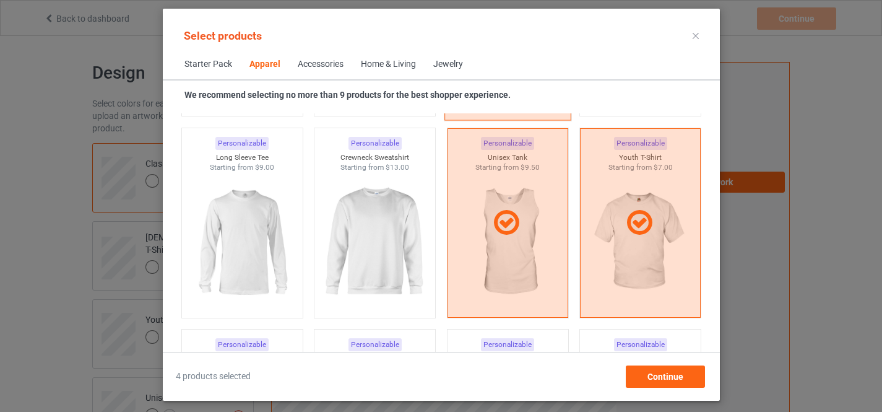
scroll to position [669, 0]
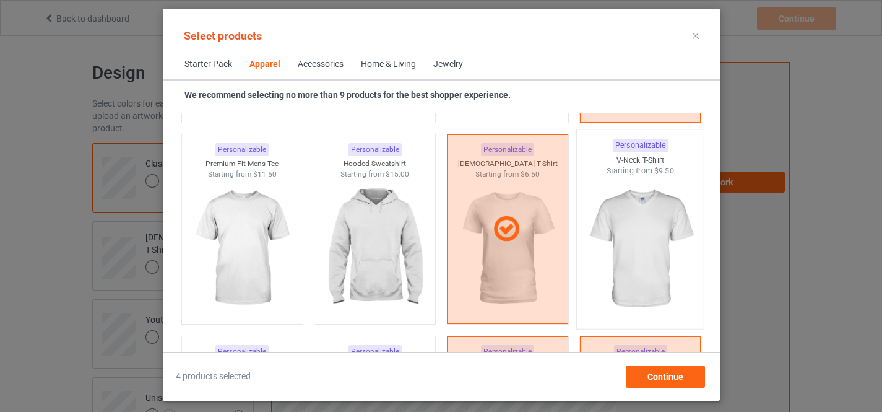
click at [624, 228] on img at bounding box center [640, 248] width 116 height 145
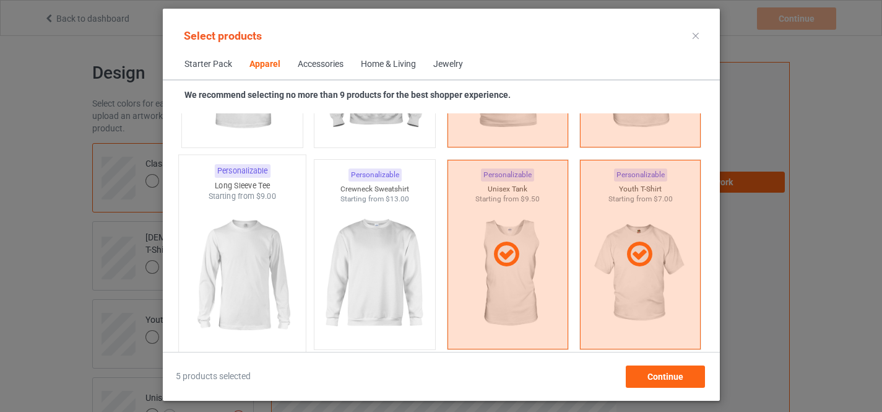
scroll to position [877, 0]
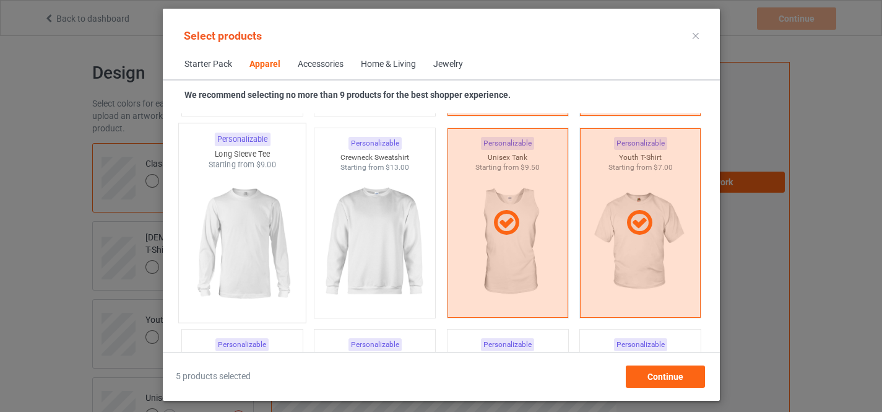
click at [252, 261] on img at bounding box center [242, 242] width 116 height 145
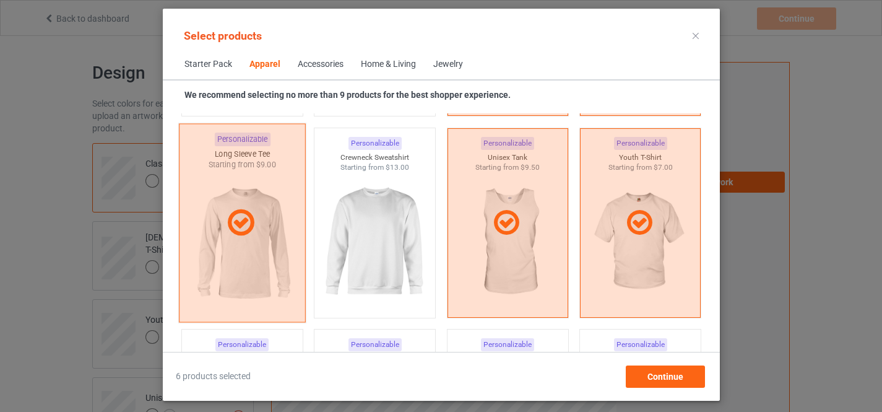
scroll to position [669, 0]
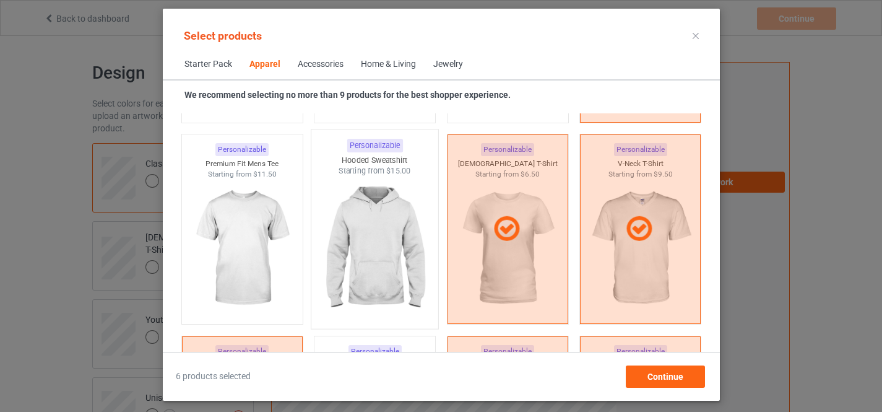
click at [360, 239] on img at bounding box center [374, 248] width 116 height 145
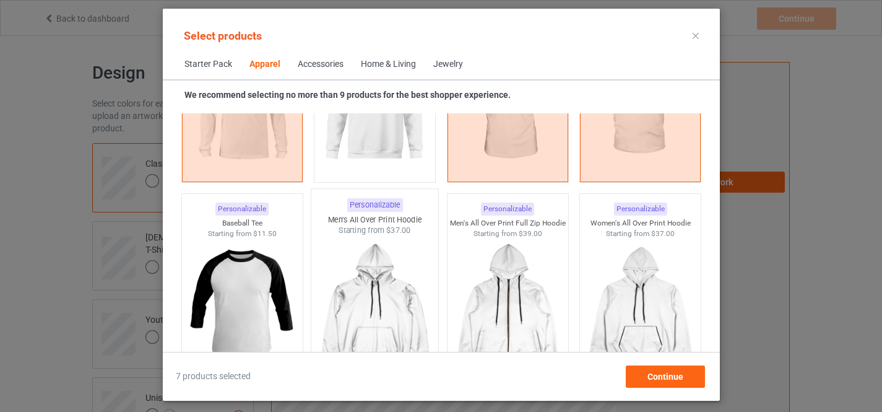
scroll to position [1085, 0]
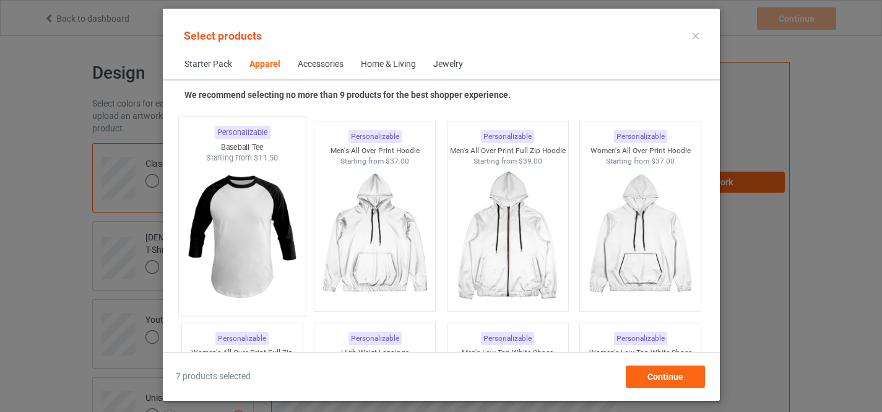
click at [242, 228] on img at bounding box center [242, 235] width 116 height 145
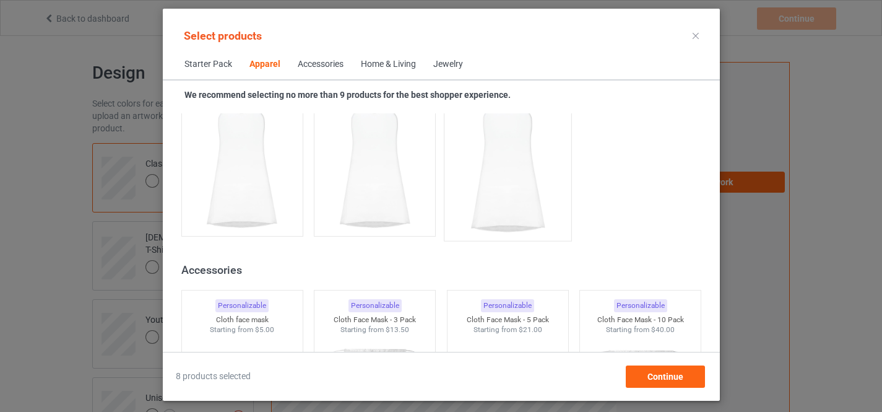
scroll to position [2665, 0]
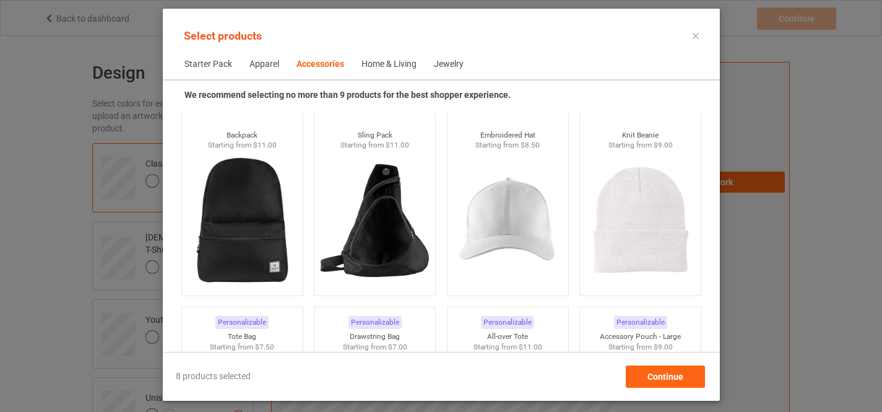
scroll to position [3622, 0]
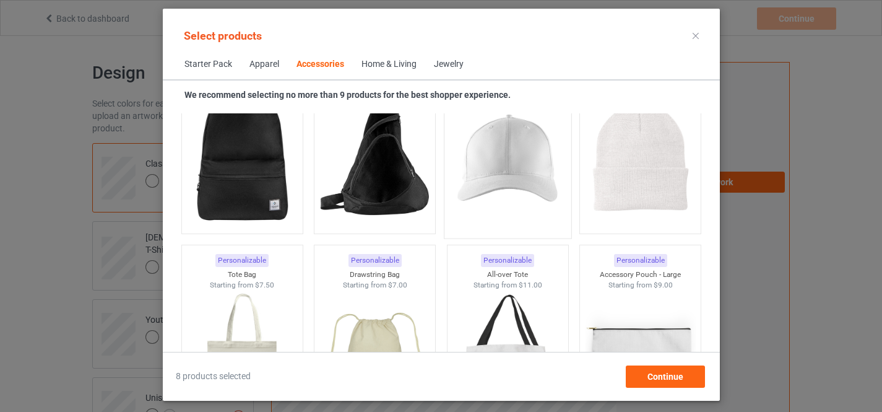
click at [489, 149] on img at bounding box center [507, 158] width 116 height 145
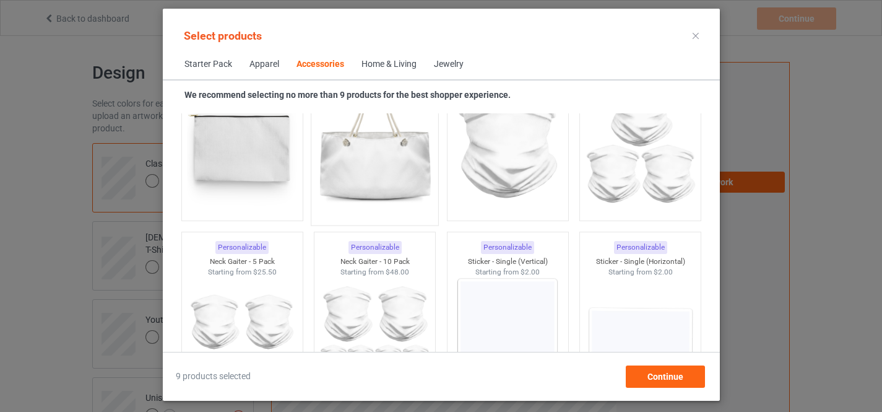
scroll to position [4246, 0]
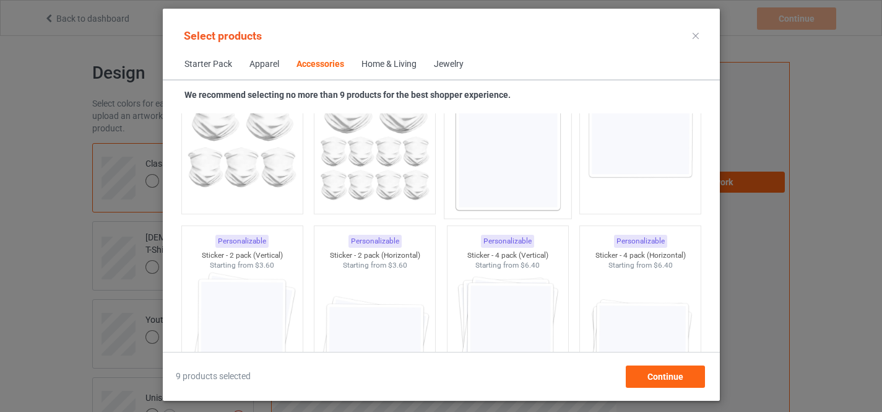
click at [496, 156] on img at bounding box center [507, 138] width 116 height 145
click at [252, 302] on img at bounding box center [241, 339] width 111 height 139
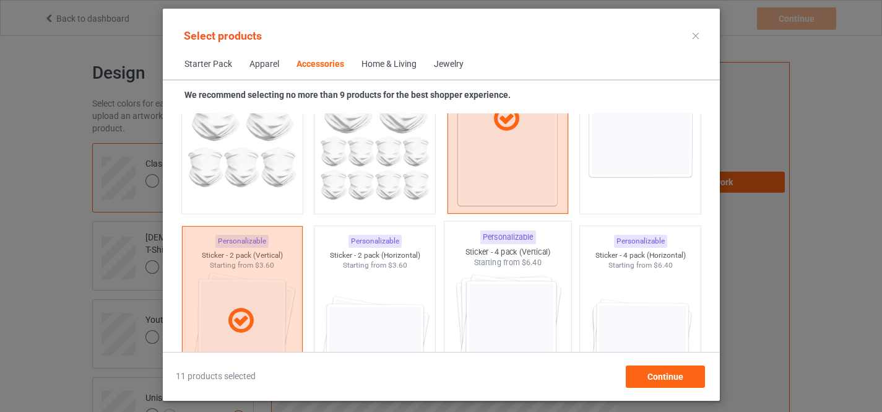
click at [483, 300] on img at bounding box center [507, 340] width 116 height 145
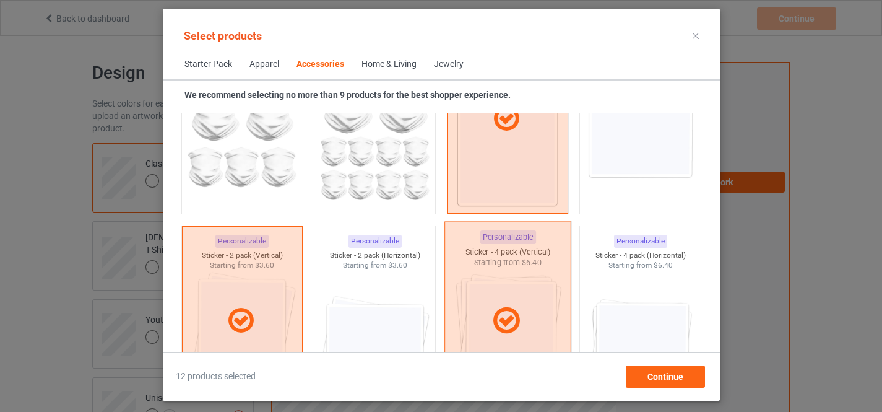
scroll to position [4454, 0]
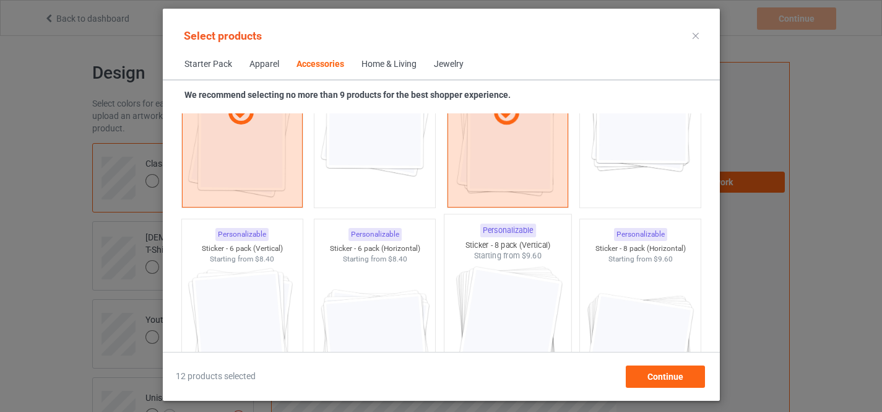
click at [232, 314] on img at bounding box center [241, 333] width 111 height 139
click at [489, 302] on img at bounding box center [507, 333] width 116 height 145
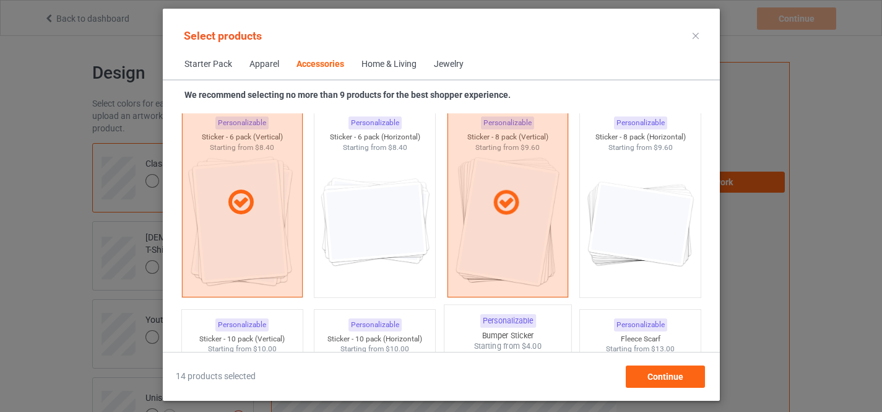
scroll to position [4662, 0]
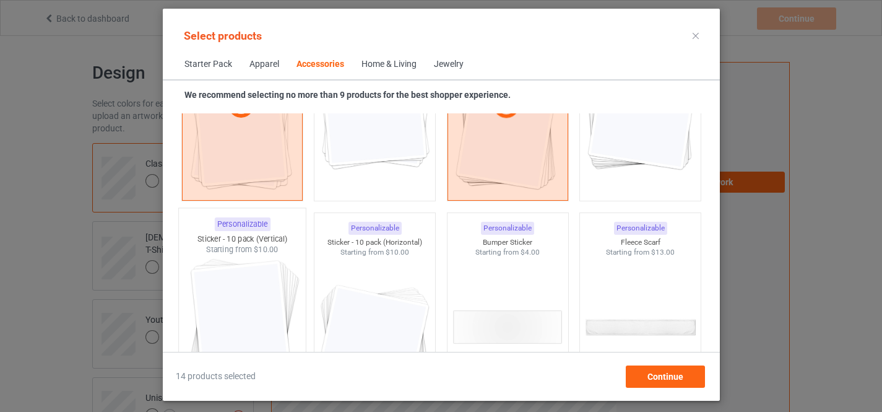
click at [258, 309] on img at bounding box center [242, 327] width 116 height 145
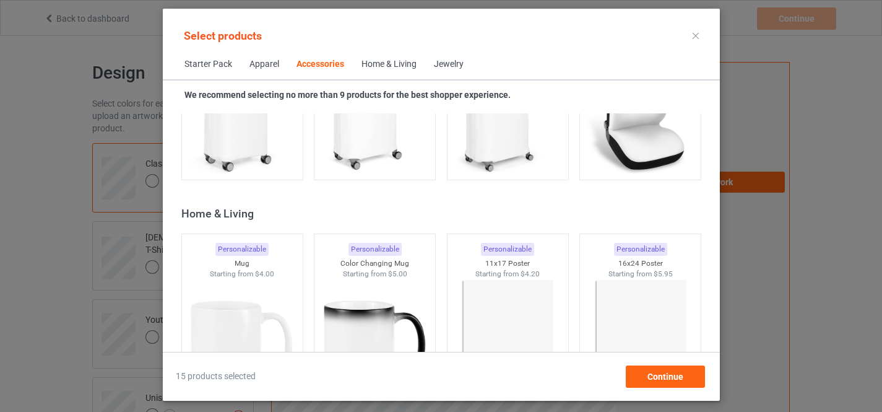
scroll to position [5493, 0]
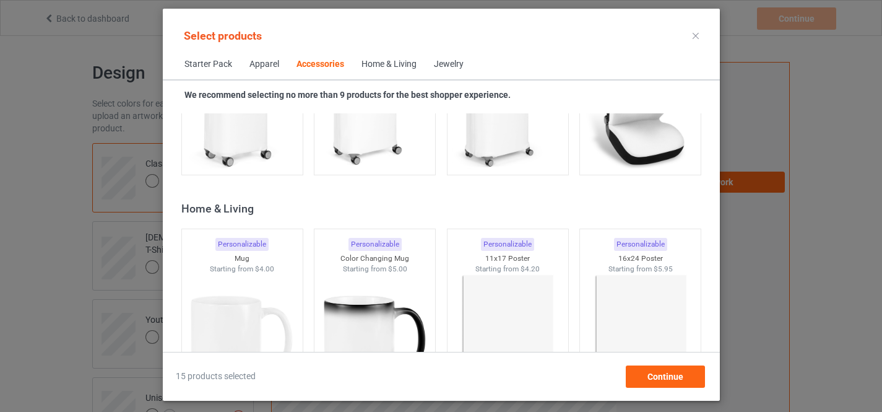
click at [229, 274] on img at bounding box center [241, 343] width 111 height 139
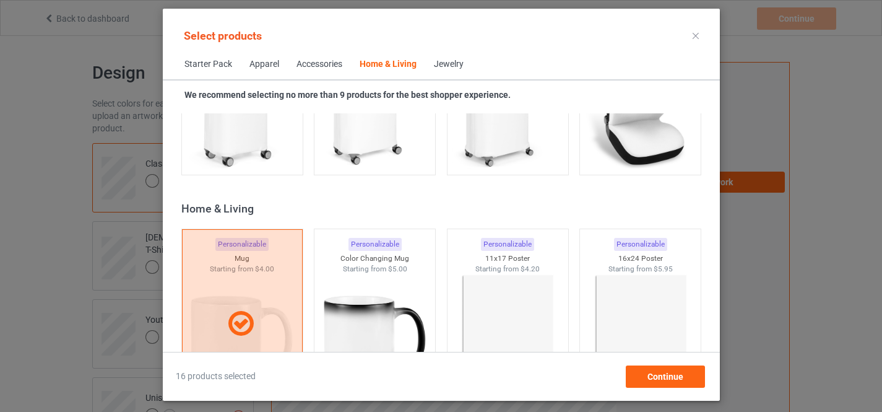
scroll to position [5701, 0]
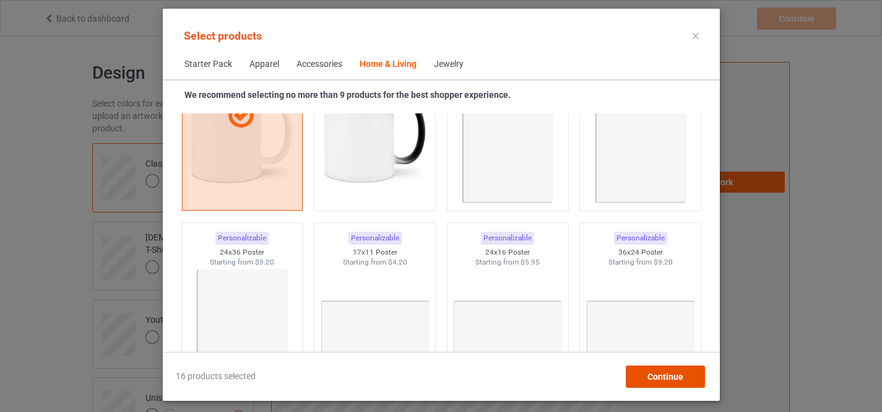
click at [656, 376] on span "Continue" at bounding box center [665, 376] width 36 height 10
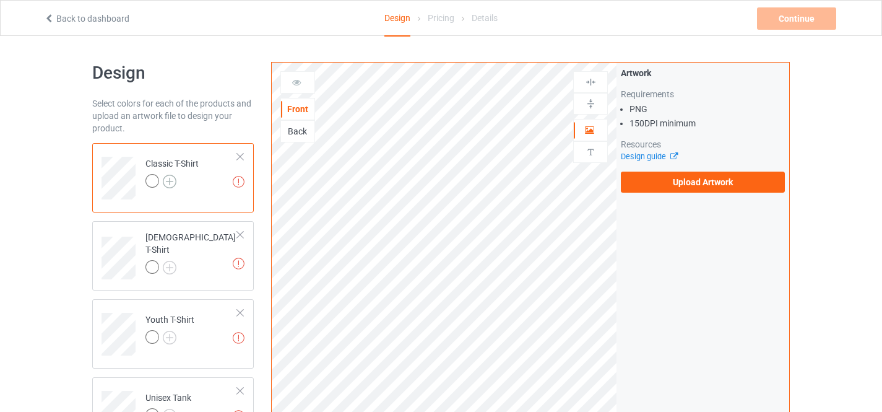
click at [170, 180] on img at bounding box center [170, 182] width 14 height 14
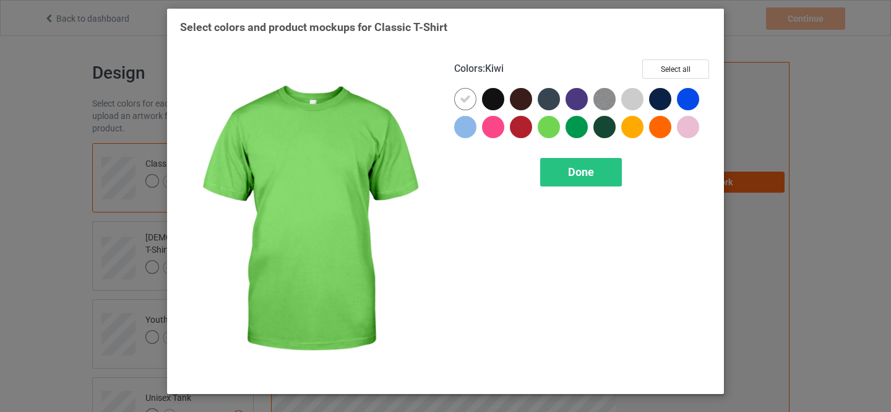
click at [670, 72] on button "Select all" at bounding box center [675, 68] width 67 height 19
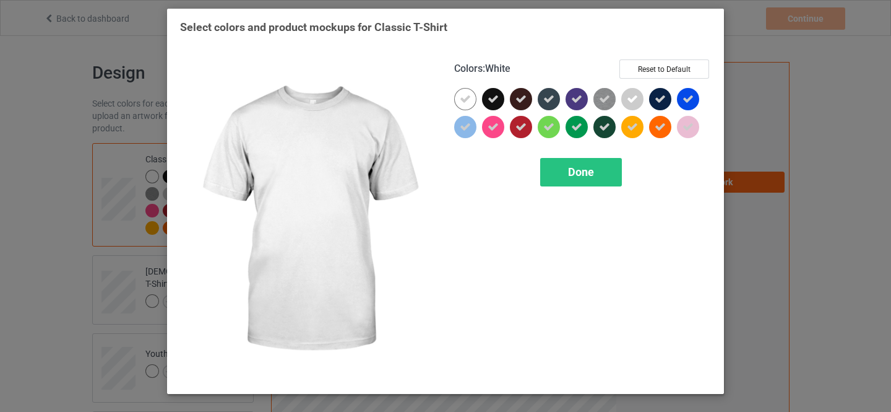
click at [463, 100] on icon at bounding box center [465, 98] width 11 height 11
click at [463, 100] on div at bounding box center [465, 99] width 22 height 22
click at [578, 175] on span "Done" at bounding box center [581, 171] width 26 height 13
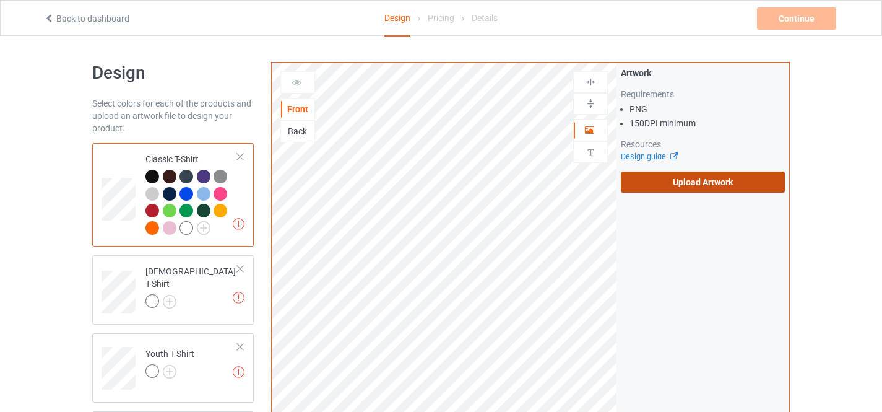
click at [703, 187] on label "Upload Artwork" at bounding box center [703, 181] width 164 height 21
click at [0, 0] on input "Upload Artwork" at bounding box center [0, 0] width 0 height 0
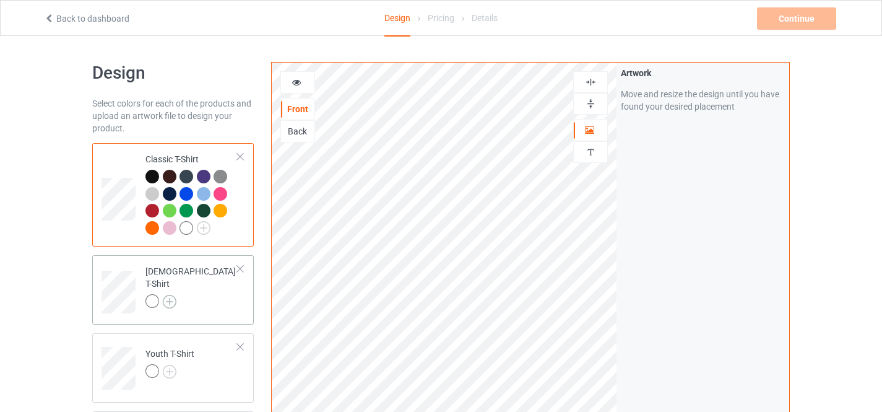
click at [170, 295] on img at bounding box center [170, 302] width 14 height 14
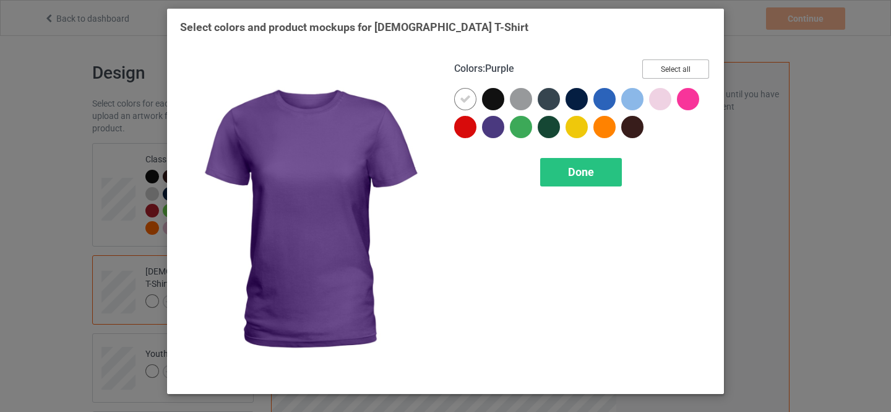
click at [668, 71] on button "Select all" at bounding box center [675, 68] width 67 height 19
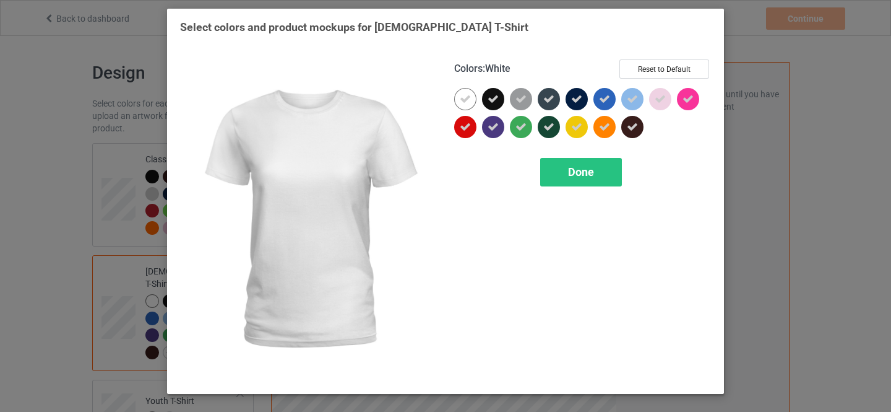
click at [466, 97] on icon at bounding box center [465, 98] width 11 height 11
click at [465, 98] on div at bounding box center [465, 99] width 22 height 22
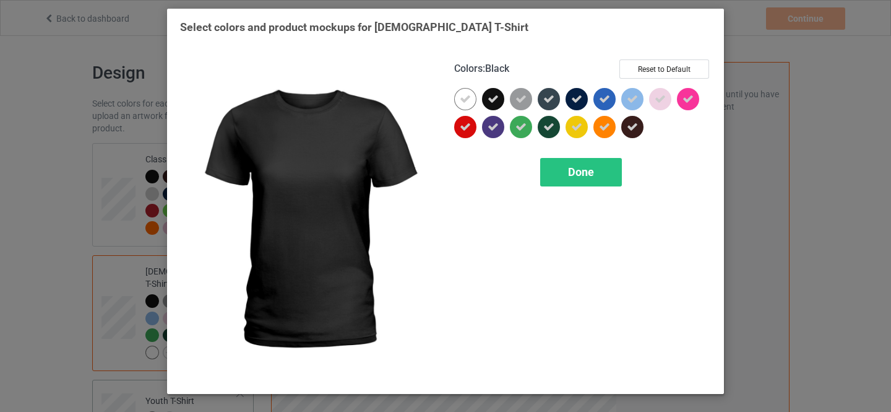
click at [579, 178] on span "Done" at bounding box center [581, 171] width 26 height 13
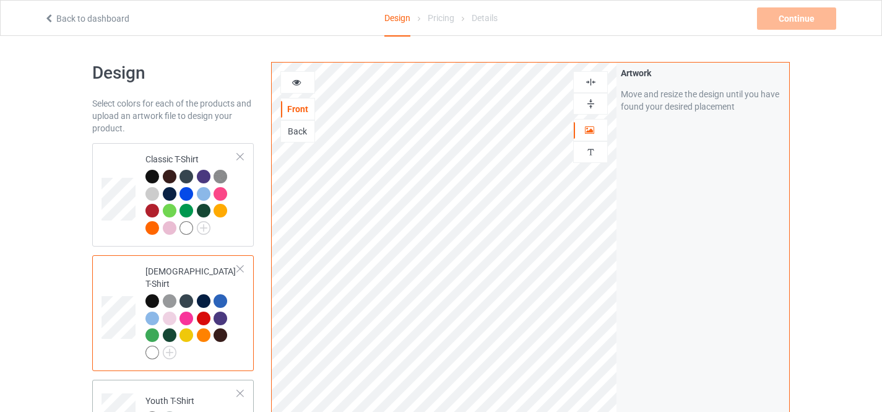
click at [171, 411] on img at bounding box center [170, 418] width 14 height 14
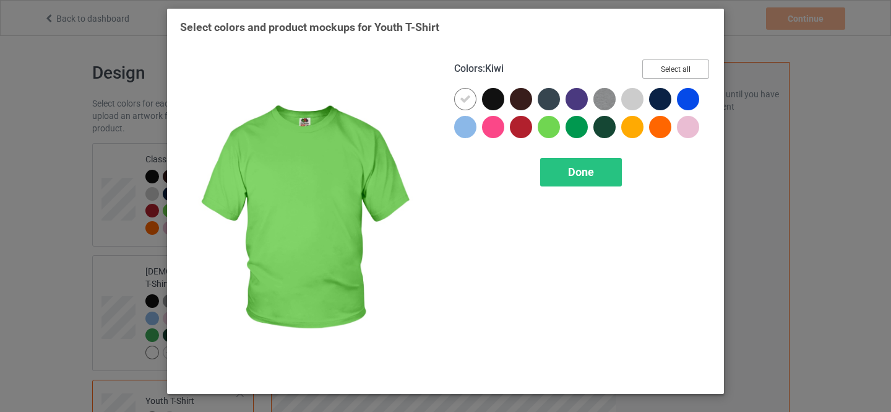
click at [668, 69] on button "Select all" at bounding box center [675, 68] width 67 height 19
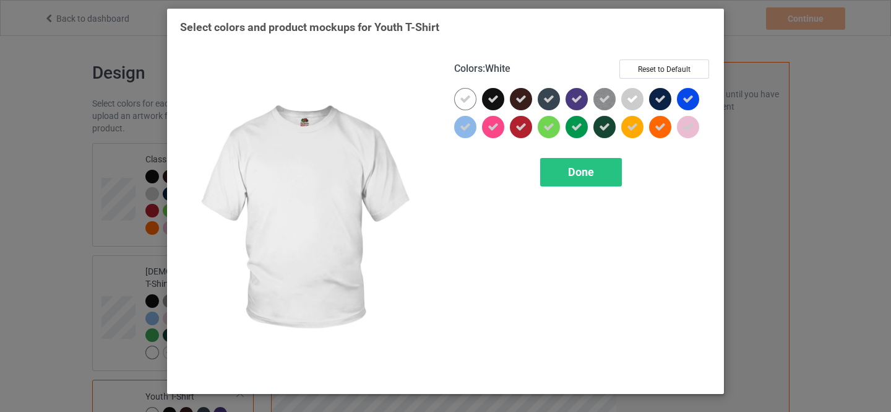
click at [462, 98] on icon at bounding box center [465, 98] width 11 height 11
click at [462, 98] on div at bounding box center [465, 99] width 22 height 22
click at [572, 175] on span "Done" at bounding box center [581, 171] width 26 height 13
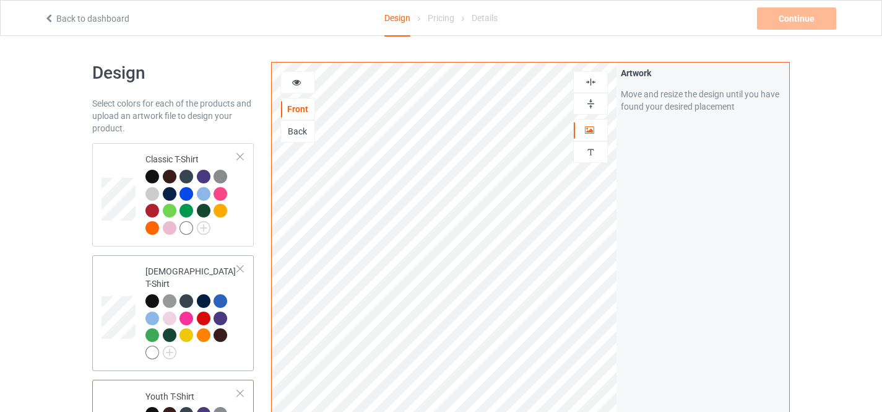
scroll to position [360, 0]
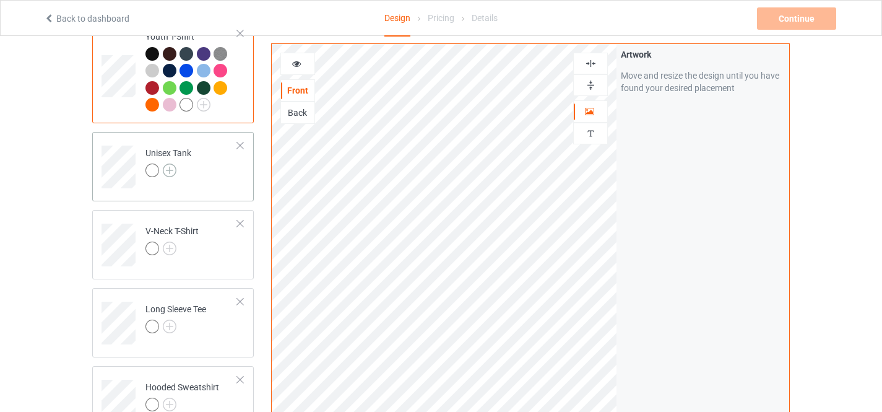
click at [170, 163] on img at bounding box center [170, 170] width 14 height 14
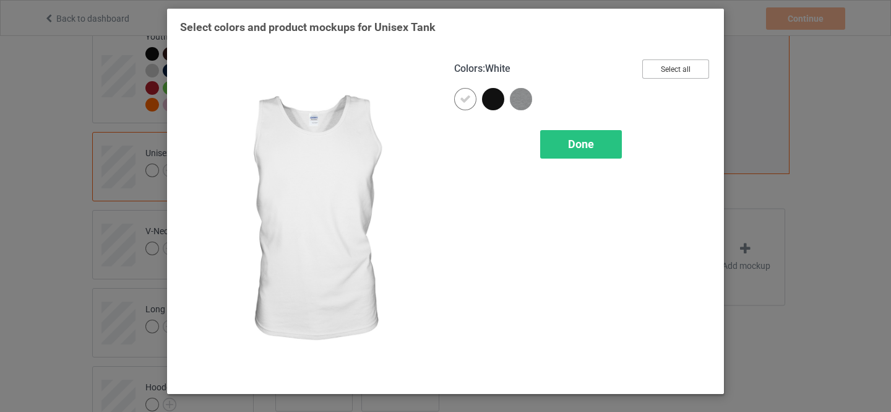
click at [663, 66] on button "Select all" at bounding box center [675, 68] width 67 height 19
click at [465, 101] on icon at bounding box center [465, 98] width 11 height 11
click at [464, 101] on div at bounding box center [465, 99] width 22 height 22
click at [580, 147] on span "Done" at bounding box center [581, 143] width 26 height 13
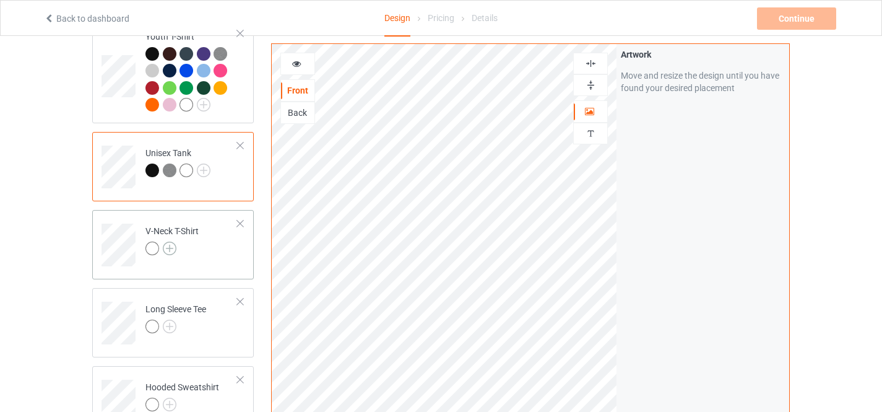
click at [168, 241] on img at bounding box center [170, 248] width 14 height 14
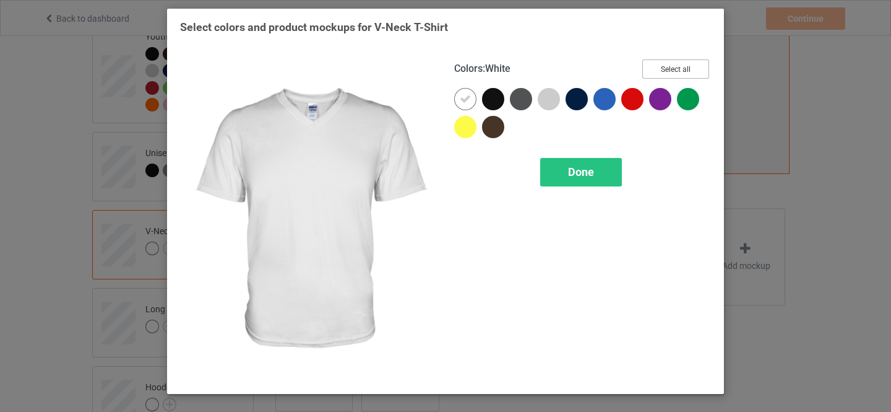
click at [677, 67] on button "Select all" at bounding box center [675, 68] width 67 height 19
click at [460, 99] on icon at bounding box center [465, 98] width 11 height 11
click at [460, 99] on div at bounding box center [465, 99] width 22 height 22
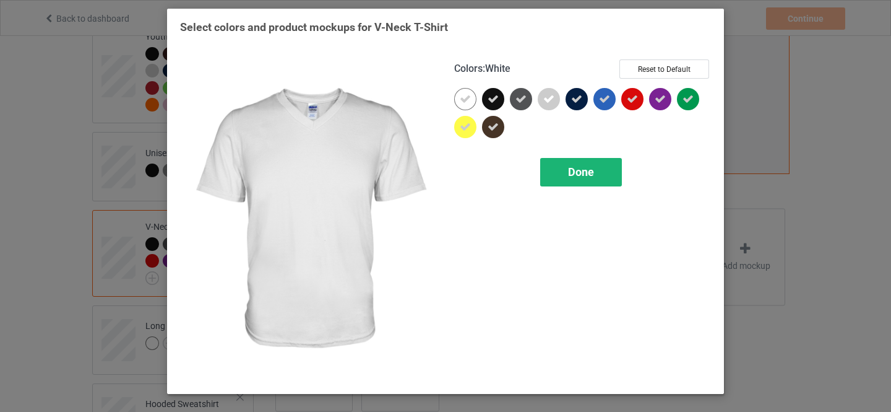
click at [569, 168] on span "Done" at bounding box center [581, 171] width 26 height 13
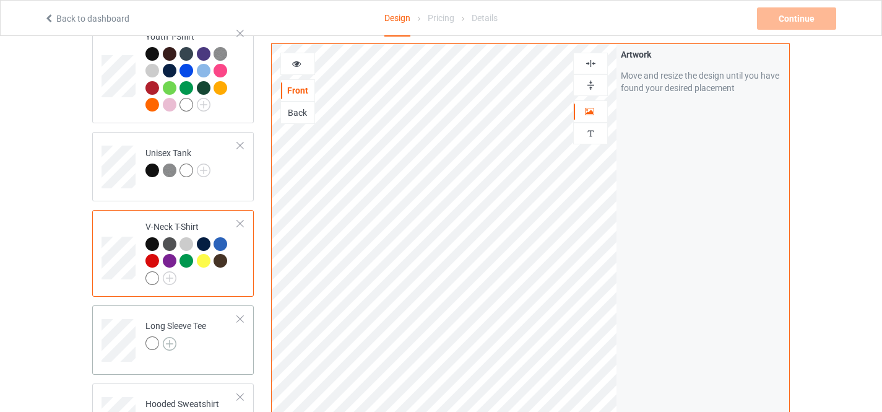
click at [171, 337] on img at bounding box center [170, 344] width 14 height 14
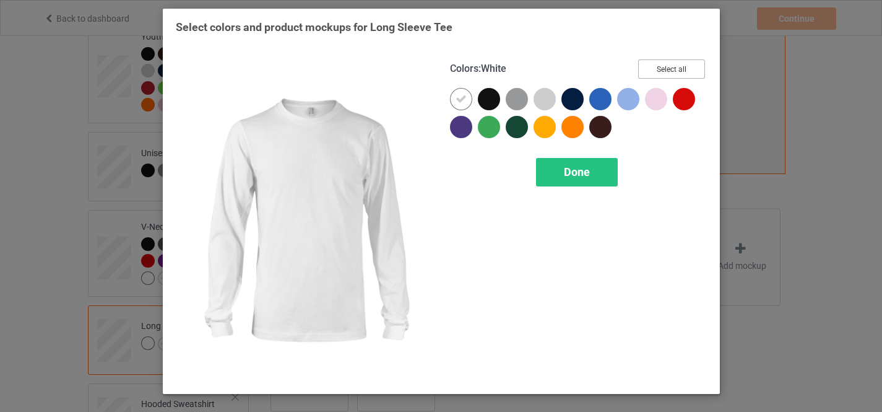
click at [671, 68] on button "Select all" at bounding box center [671, 68] width 67 height 19
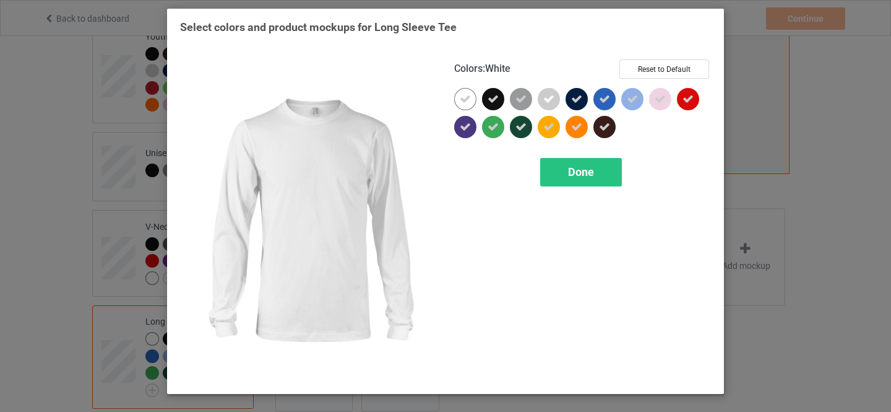
click at [459, 101] on div at bounding box center [465, 99] width 22 height 22
click at [464, 99] on div at bounding box center [465, 99] width 22 height 22
drag, startPoint x: 580, startPoint y: 175, endPoint x: 109, endPoint y: 276, distance: 481.7
click at [579, 174] on span "Done" at bounding box center [581, 171] width 26 height 13
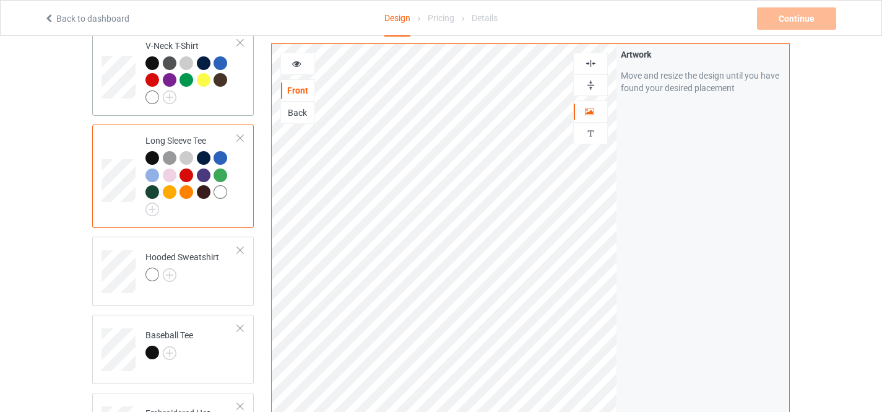
scroll to position [545, 0]
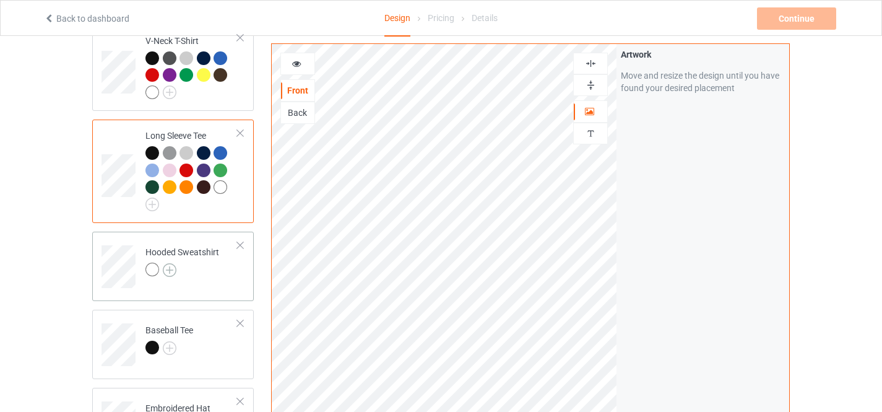
click at [170, 263] on img at bounding box center [170, 270] width 14 height 14
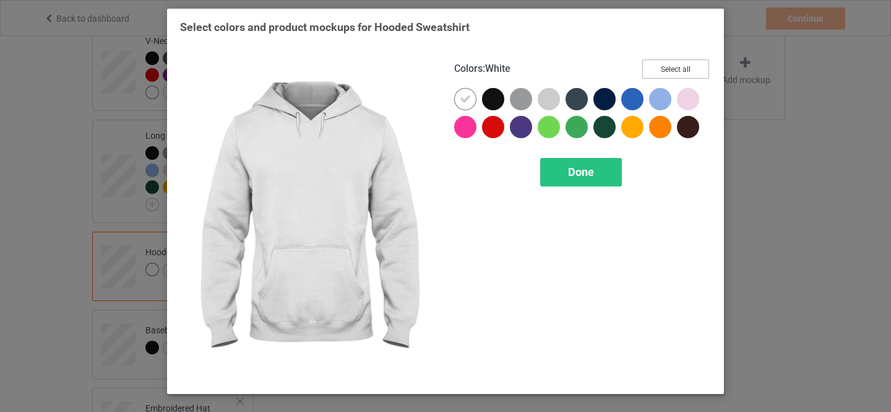
click at [657, 71] on button "Select all" at bounding box center [675, 68] width 67 height 19
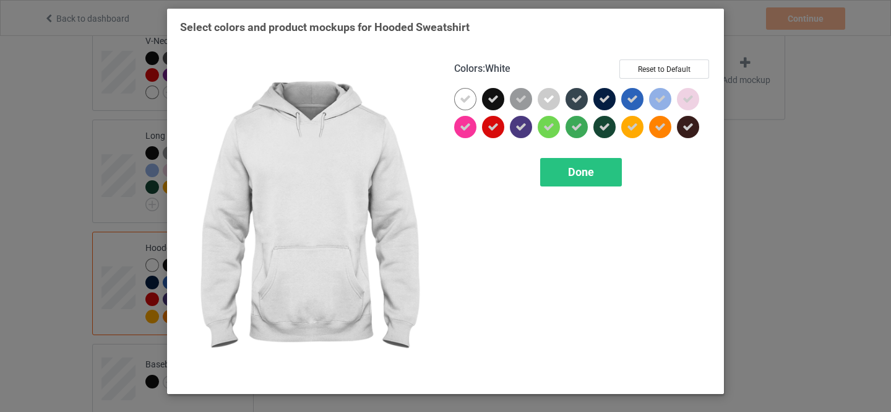
click at [464, 101] on icon at bounding box center [465, 98] width 11 height 11
click at [464, 101] on div at bounding box center [465, 99] width 22 height 22
click at [568, 172] on span "Done" at bounding box center [581, 171] width 26 height 13
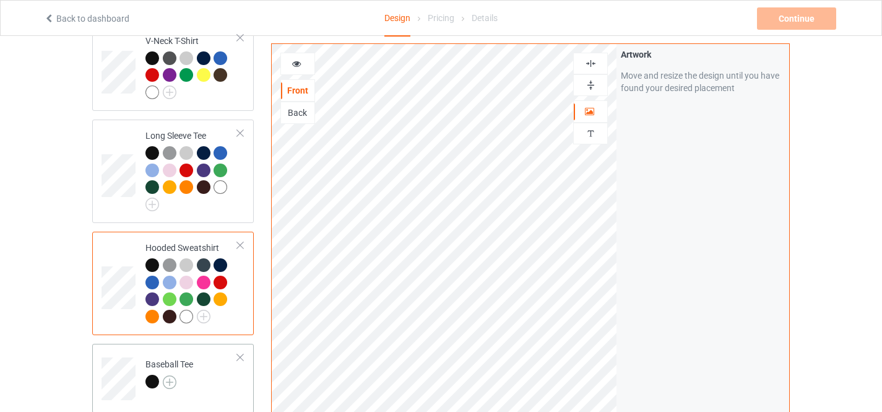
click at [169, 375] on img at bounding box center [170, 382] width 14 height 14
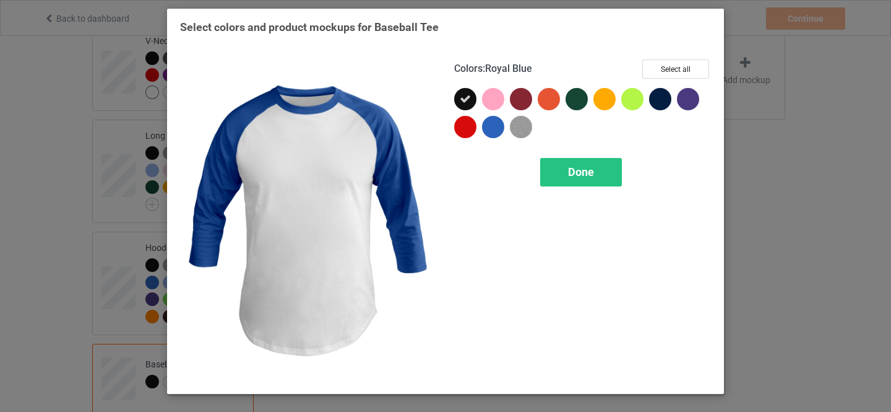
click at [677, 65] on button "Select all" at bounding box center [675, 68] width 67 height 19
click at [576, 175] on span "Done" at bounding box center [581, 171] width 26 height 13
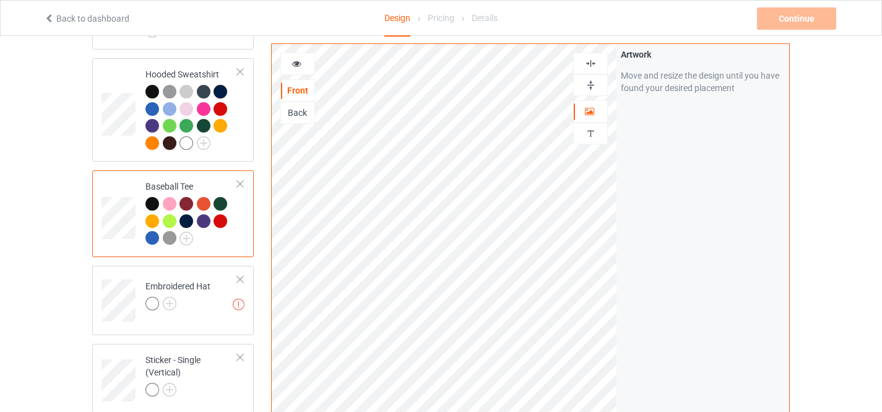
scroll to position [731, 0]
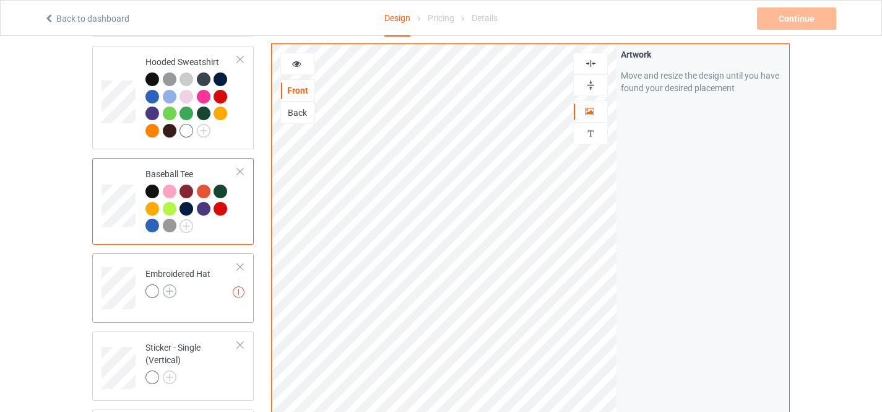
click at [171, 284] on img at bounding box center [170, 291] width 14 height 14
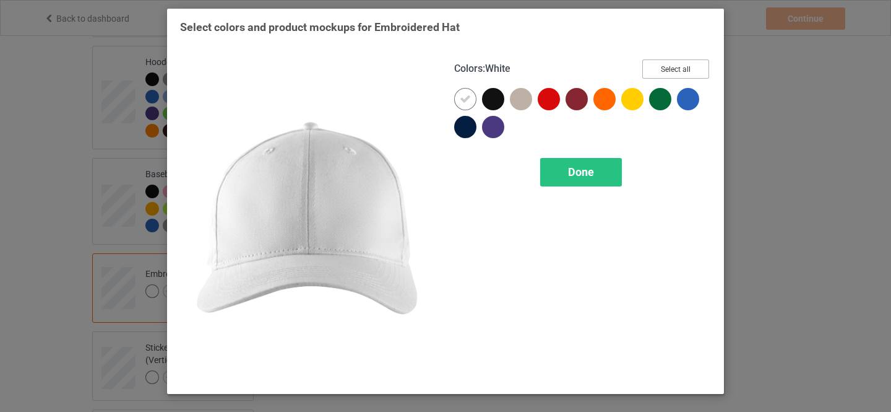
click at [665, 69] on button "Select all" at bounding box center [675, 68] width 67 height 19
click at [465, 100] on icon at bounding box center [465, 98] width 11 height 11
click at [467, 100] on div at bounding box center [465, 99] width 22 height 22
click at [579, 173] on span "Done" at bounding box center [581, 171] width 26 height 13
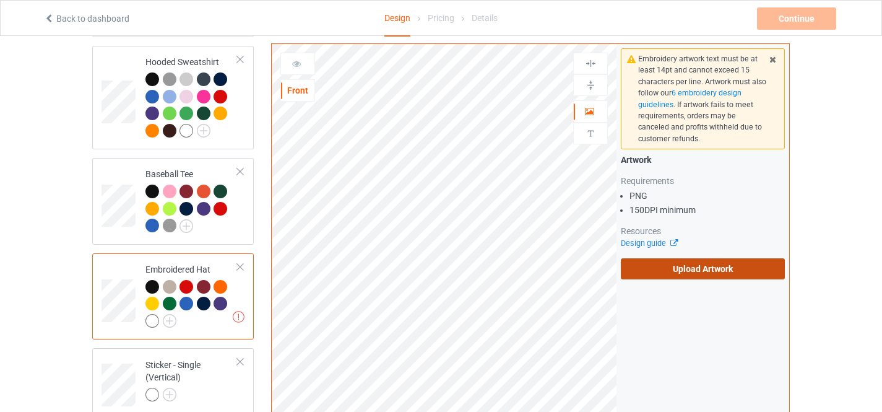
click at [702, 270] on label "Upload Artwork" at bounding box center [703, 268] width 164 height 21
click at [0, 0] on input "Upload Artwork" at bounding box center [0, 0] width 0 height 0
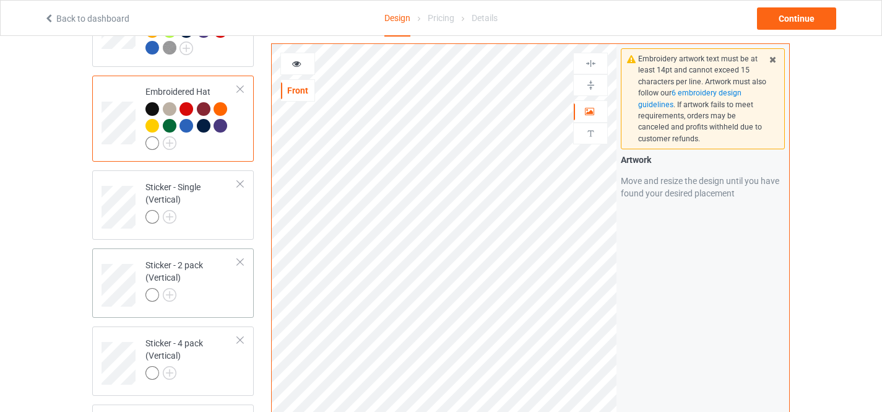
scroll to position [916, 0]
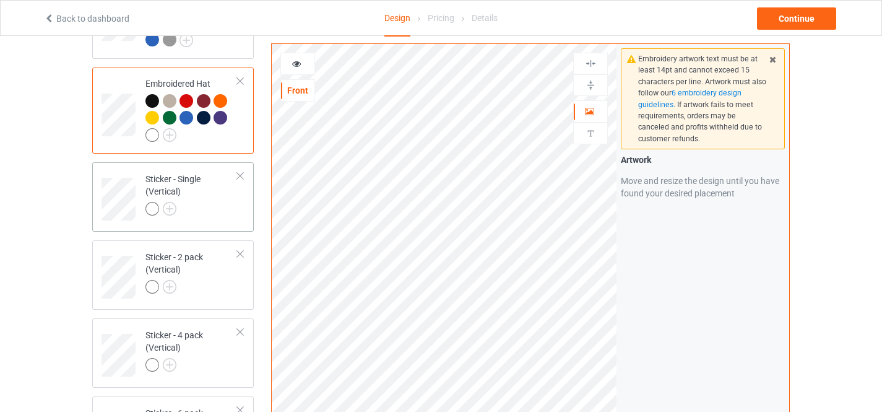
click at [219, 192] on div "Sticker - Single (Vertical)" at bounding box center [191, 194] width 92 height 42
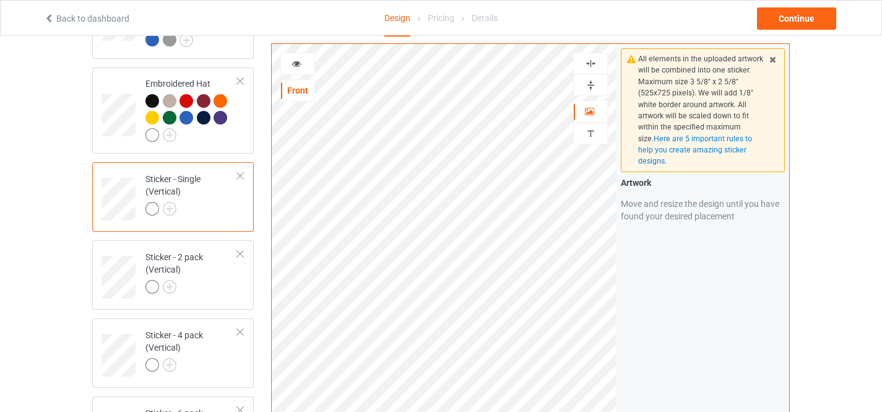
scroll to position [1281, 0]
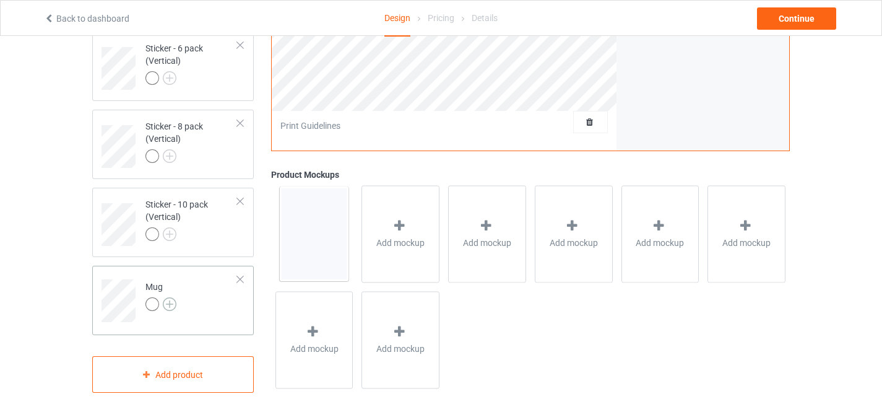
click at [170, 298] on img at bounding box center [170, 304] width 14 height 14
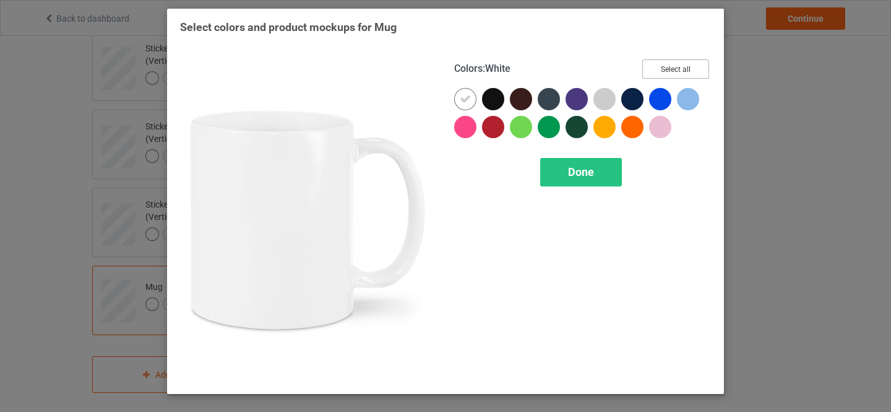
click at [671, 71] on button "Select all" at bounding box center [675, 68] width 67 height 19
click at [462, 101] on icon at bounding box center [465, 98] width 11 height 11
click at [462, 101] on div at bounding box center [465, 99] width 22 height 22
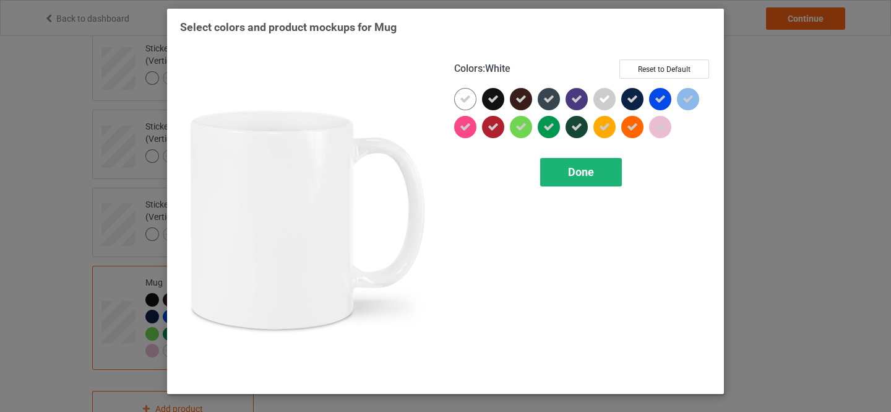
click at [579, 178] on span "Done" at bounding box center [581, 171] width 26 height 13
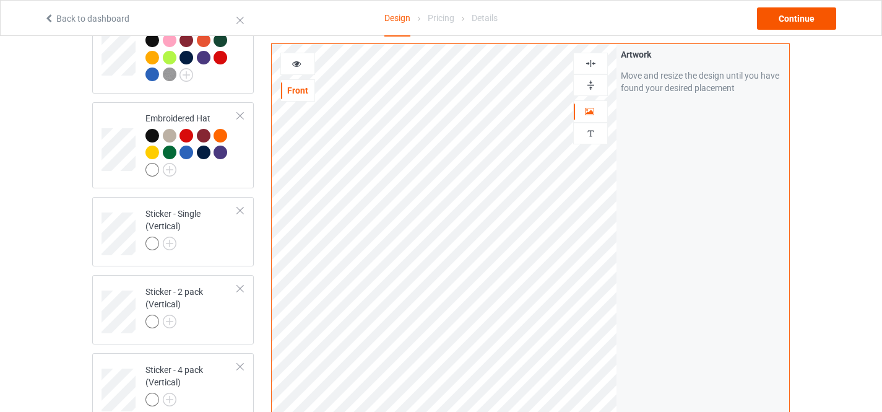
scroll to position [662, 0]
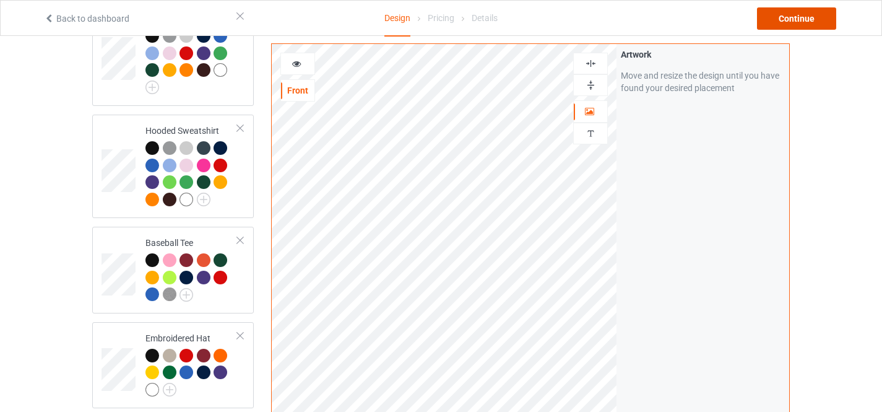
click at [800, 19] on div "Continue" at bounding box center [796, 18] width 79 height 22
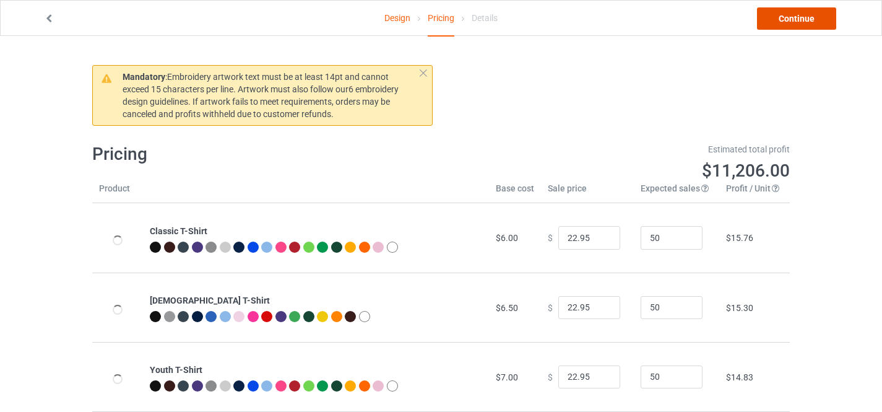
click at [797, 19] on link "Continue" at bounding box center [796, 18] width 79 height 22
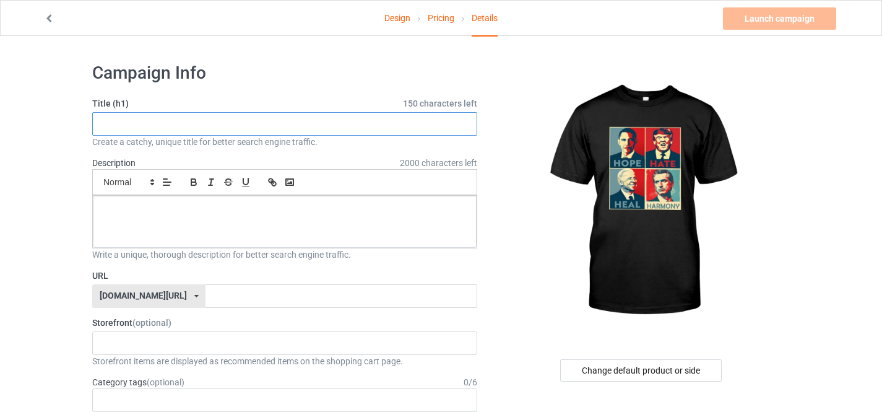
click at [153, 126] on input "text" at bounding box center [284, 124] width 385 height 24
type input "Great Design For [PERSON_NAME] [PERSON_NAME] Obama Supporters"
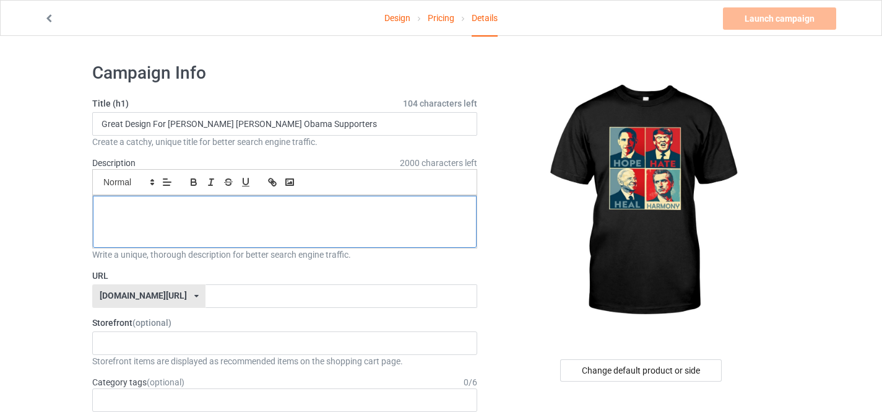
click at [188, 207] on p at bounding box center [285, 210] width 364 height 12
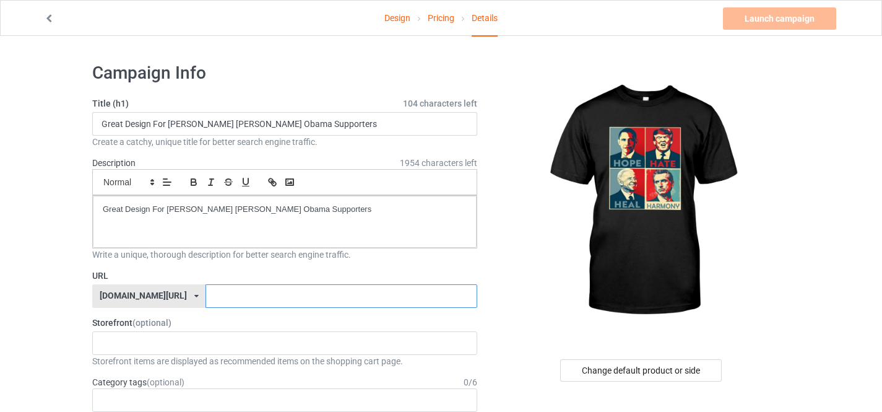
click at [238, 295] on input "text" at bounding box center [340, 296] width 271 height 24
paste input "Great Design For [PERSON_NAME] [PERSON_NAME] Obama Supporters"
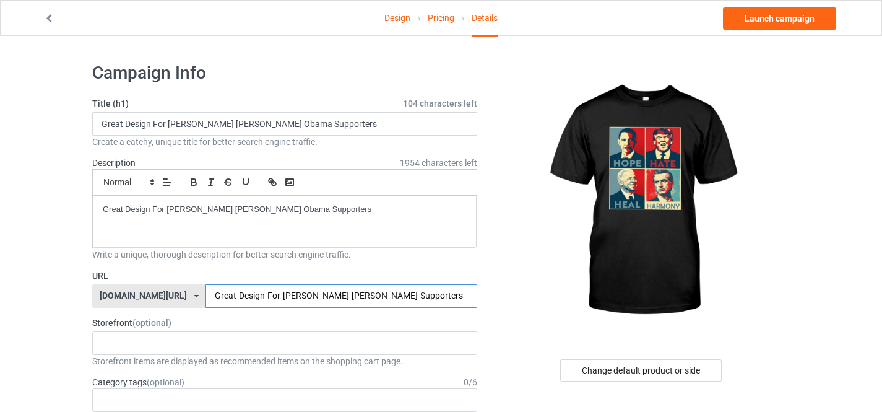
type input "Great-Design-For-[PERSON_NAME]-[PERSON_NAME]-Supporters"
click at [145, 295] on div "[DOMAIN_NAME][URL]" at bounding box center [143, 295] width 87 height 9
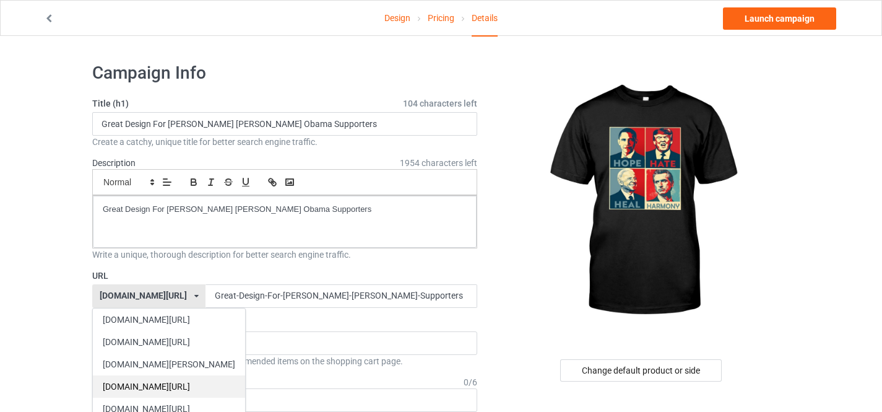
click at [165, 380] on div "[DOMAIN_NAME][URL]" at bounding box center [169, 386] width 152 height 22
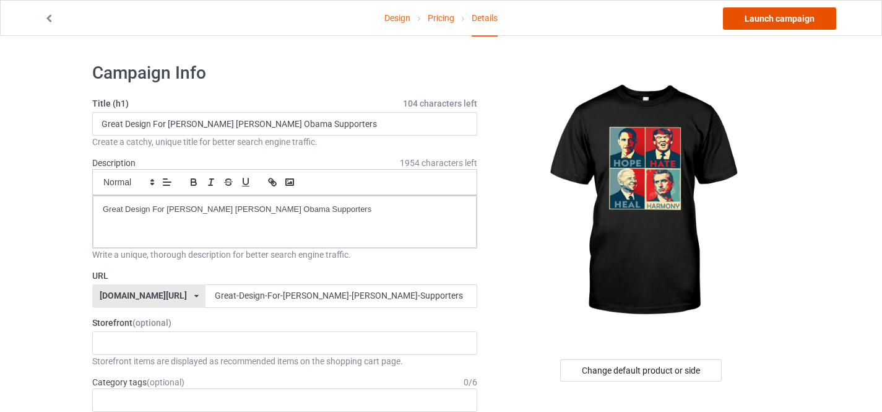
click at [768, 20] on link "Launch campaign" at bounding box center [779, 18] width 113 height 22
